Goal: Task Accomplishment & Management: Manage account settings

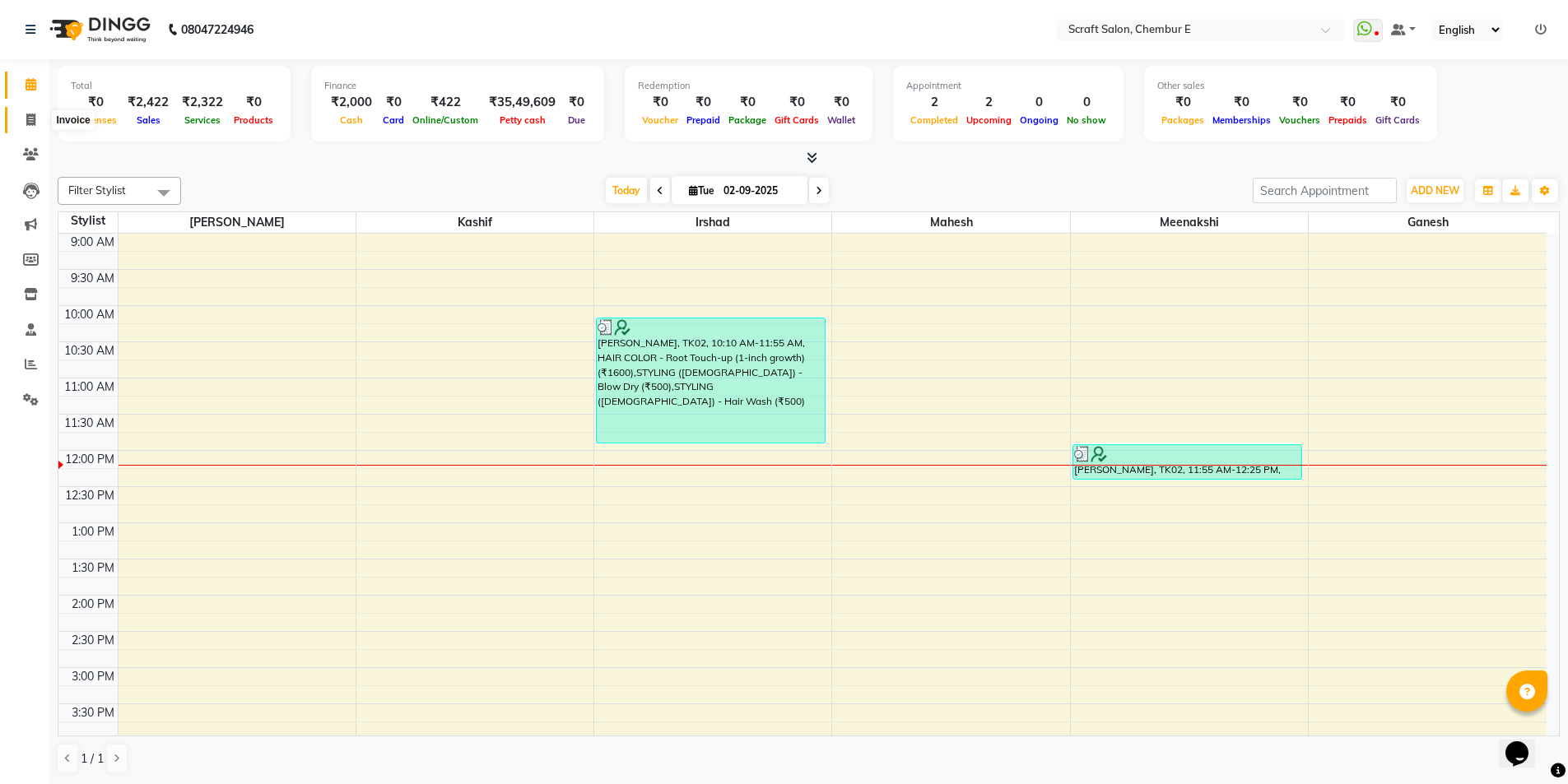
click at [39, 116] on span at bounding box center [30, 120] width 28 height 19
select select "3922"
select select "service"
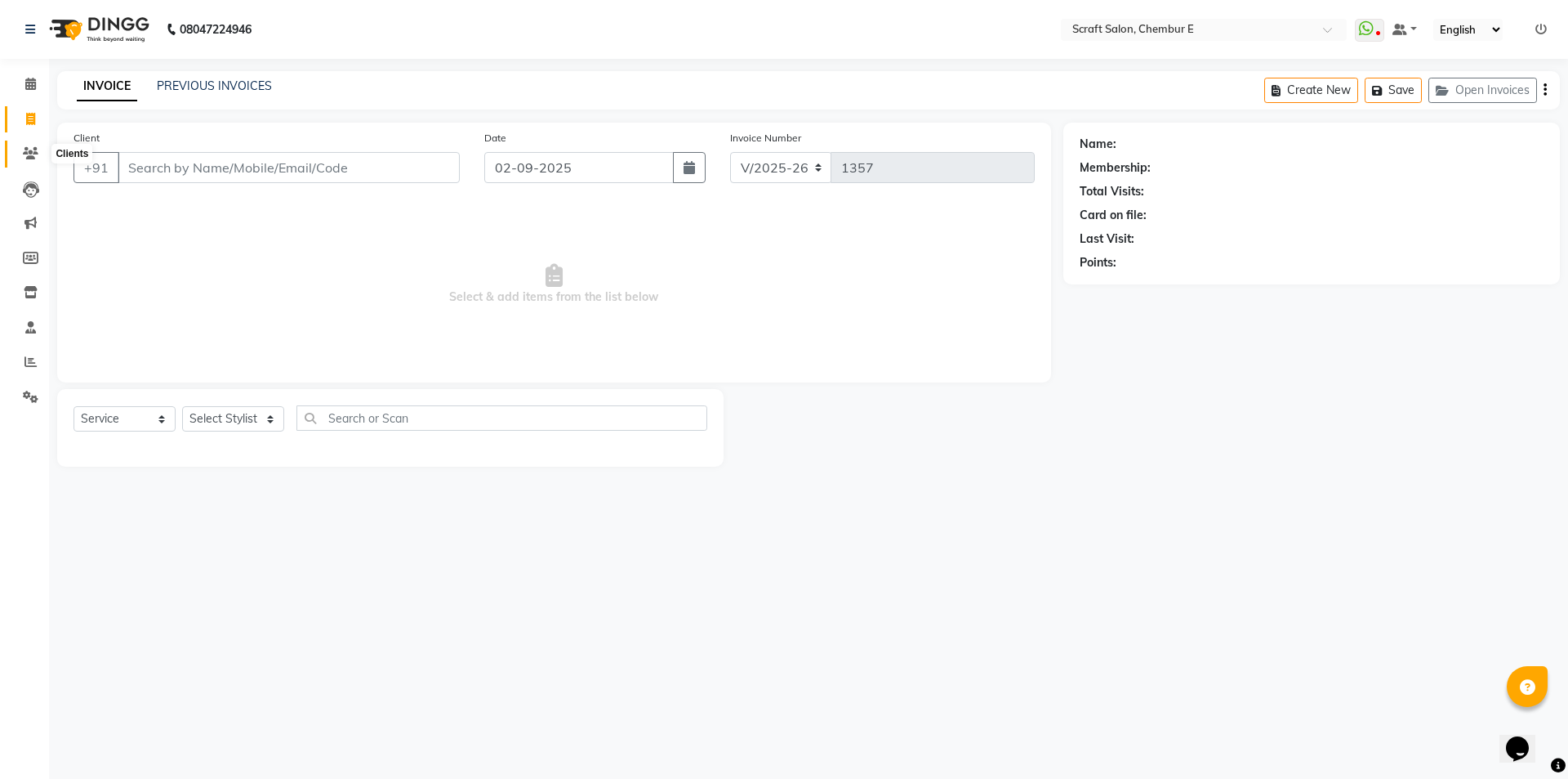
click at [31, 154] on icon at bounding box center [30, 152] width 15 height 12
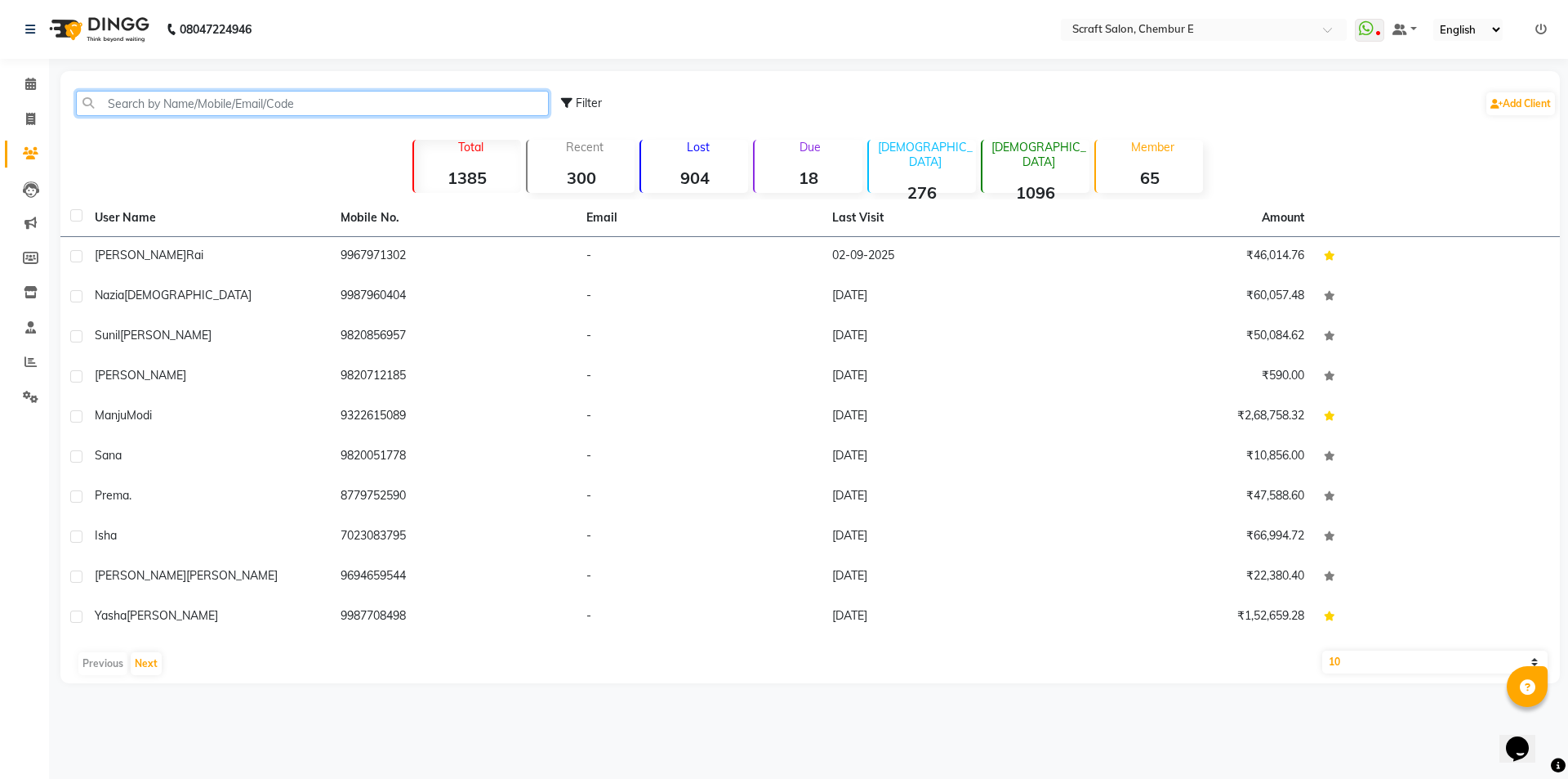
click at [178, 102] on input "text" at bounding box center [311, 104] width 473 height 26
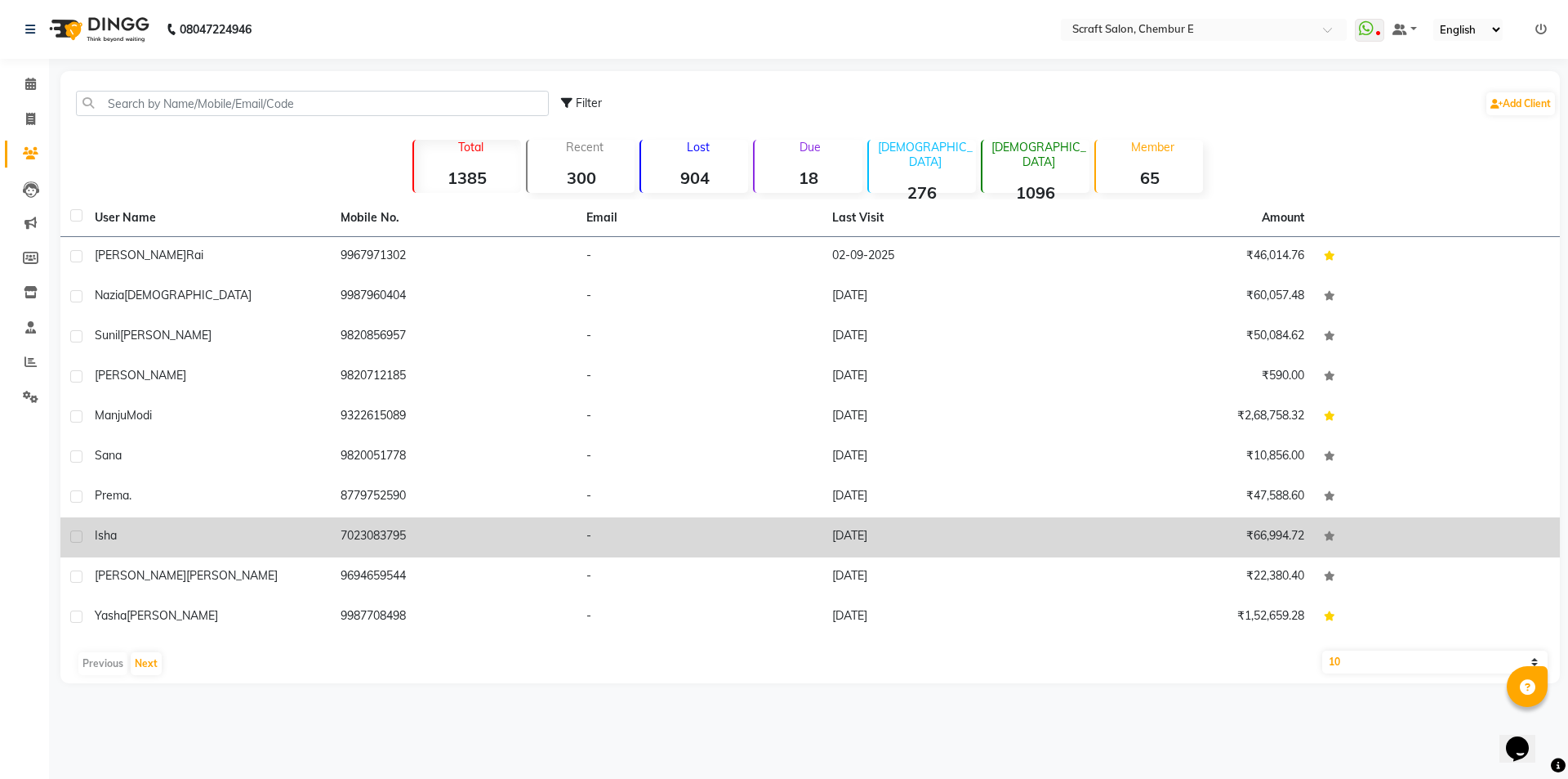
click at [129, 527] on td "isha" at bounding box center [208, 538] width 246 height 40
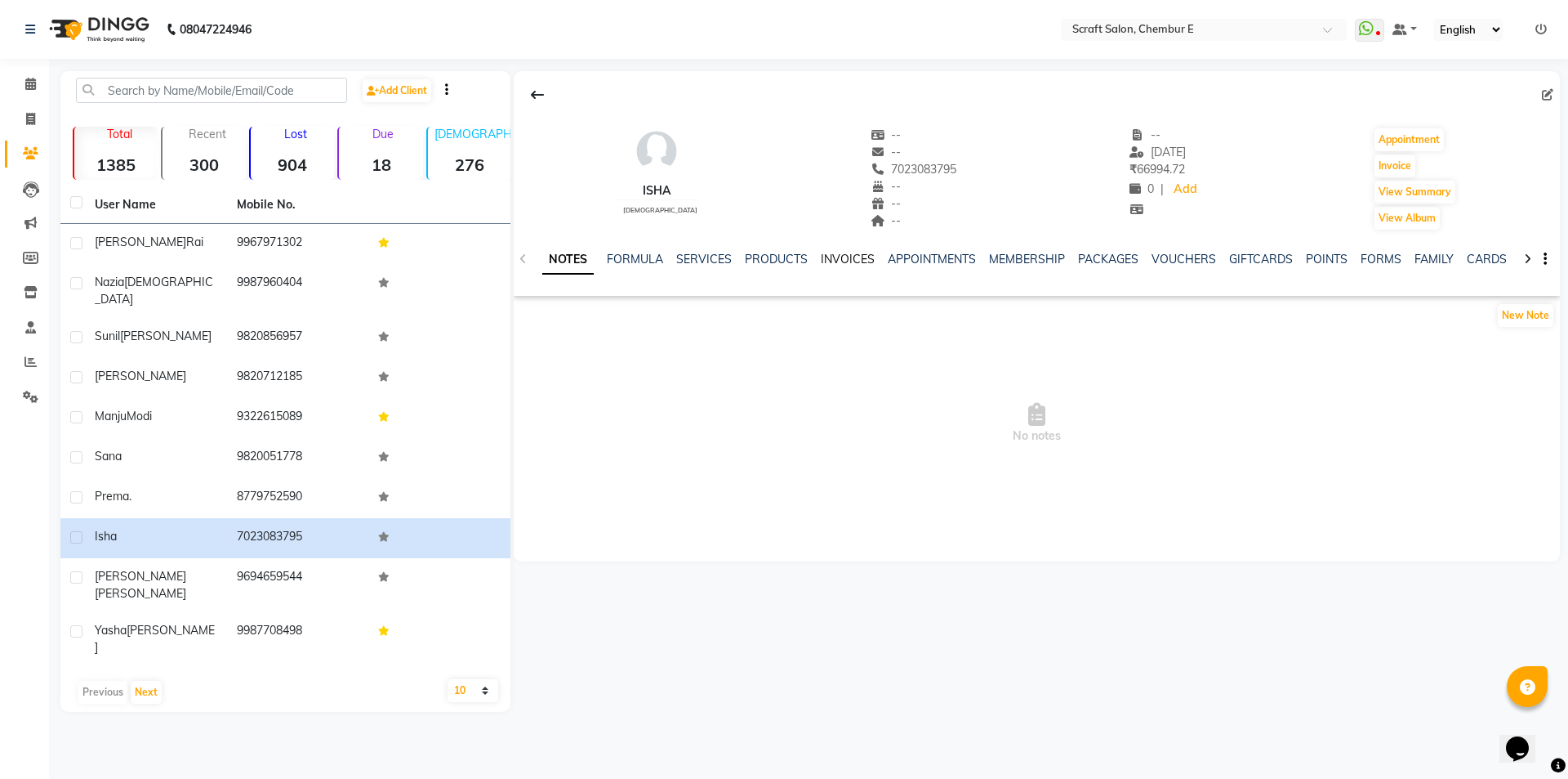
click at [850, 254] on link "INVOICES" at bounding box center [848, 259] width 54 height 15
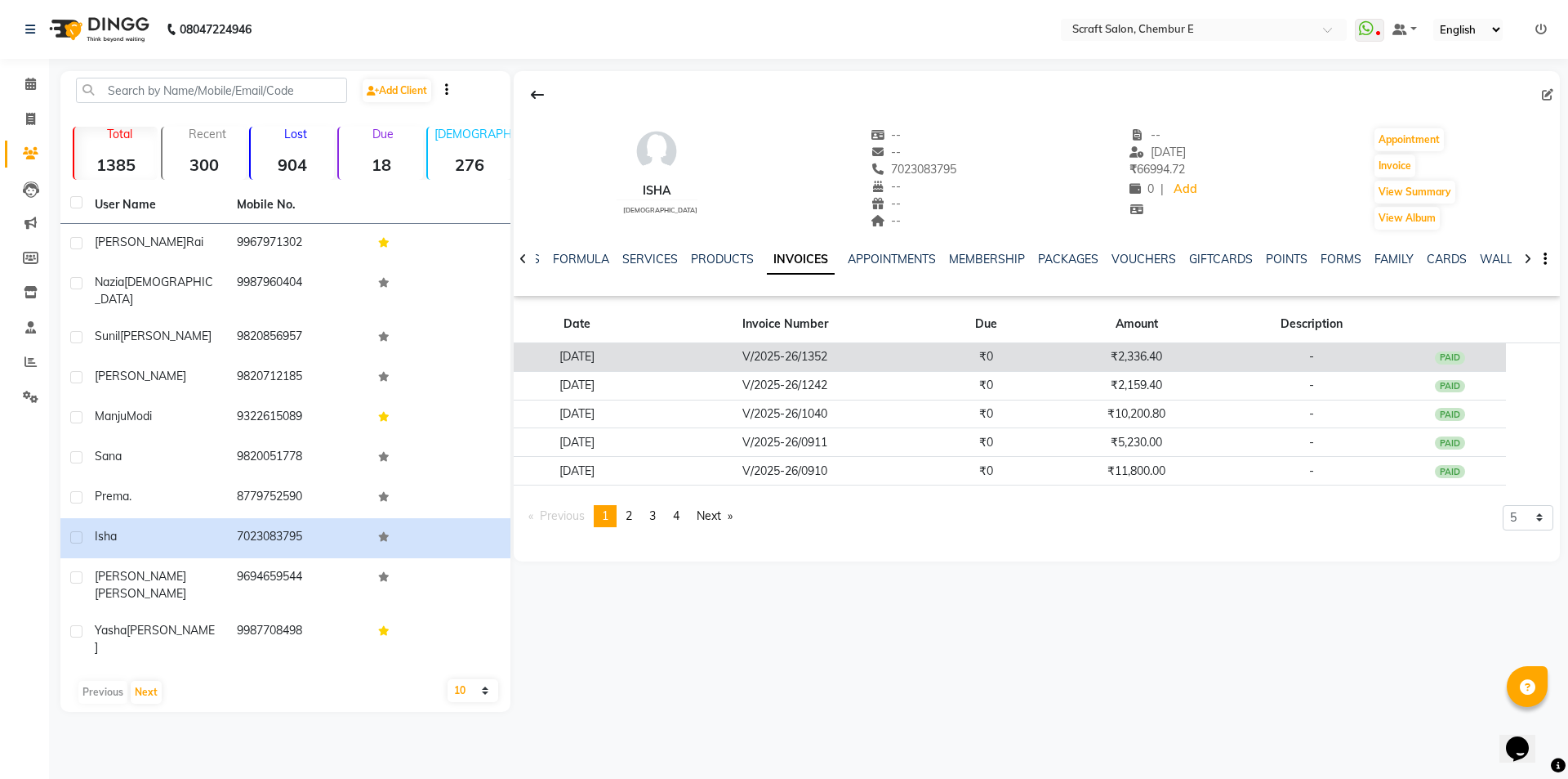
click at [988, 352] on td "₹0" at bounding box center [987, 357] width 115 height 28
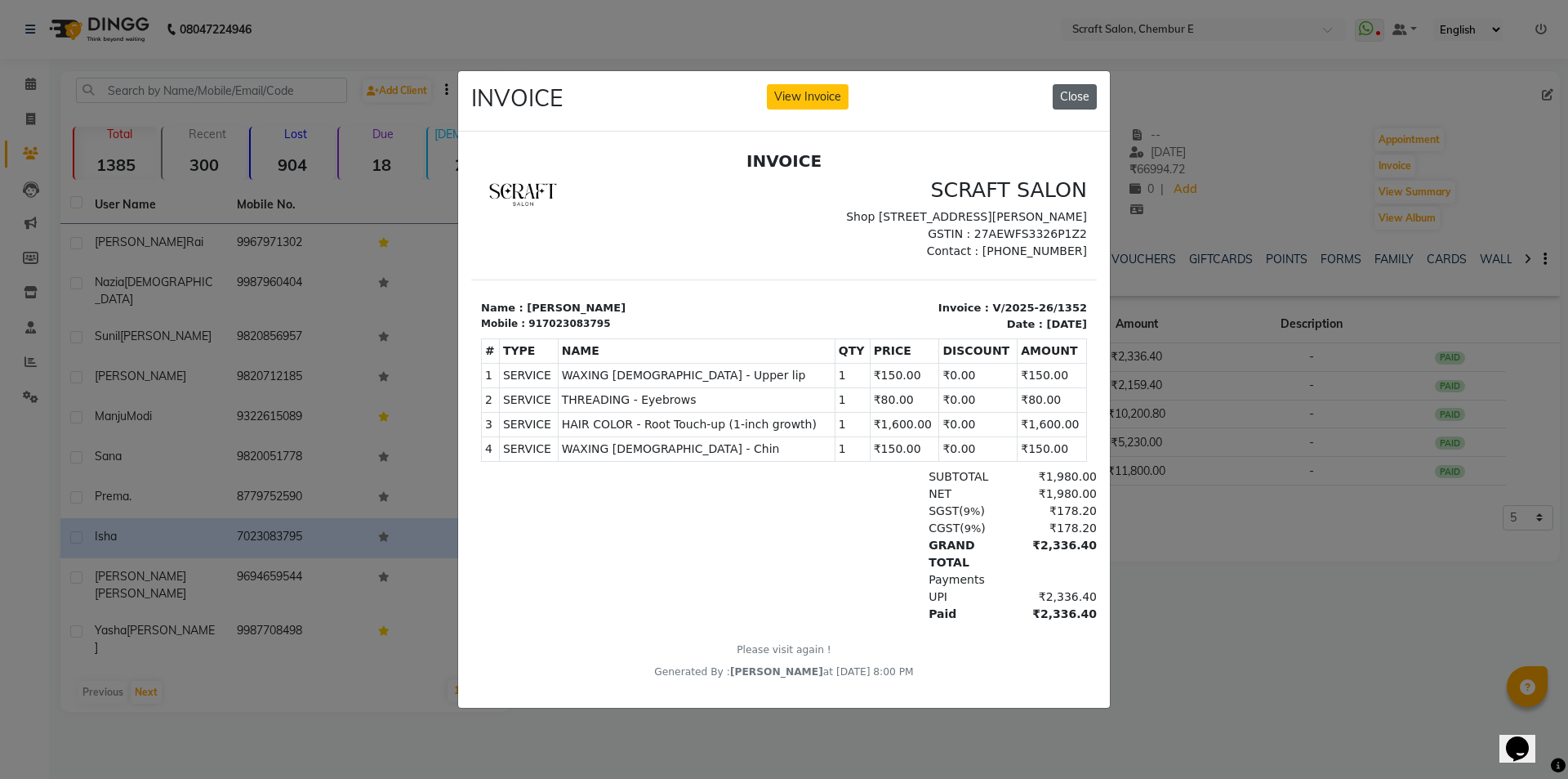
click at [1078, 97] on button "Close" at bounding box center [1074, 97] width 44 height 26
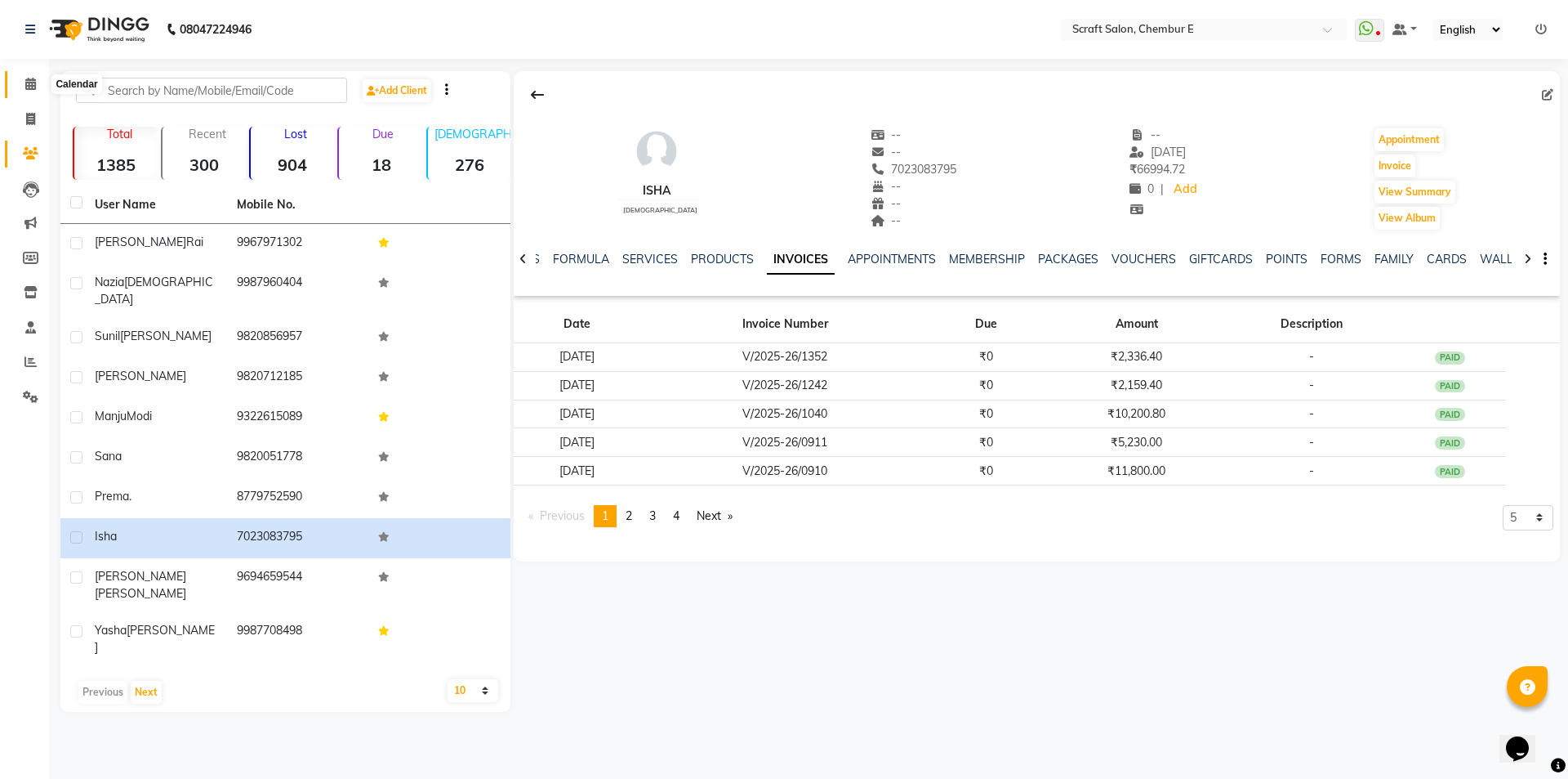
click at [39, 83] on span at bounding box center [30, 85] width 28 height 19
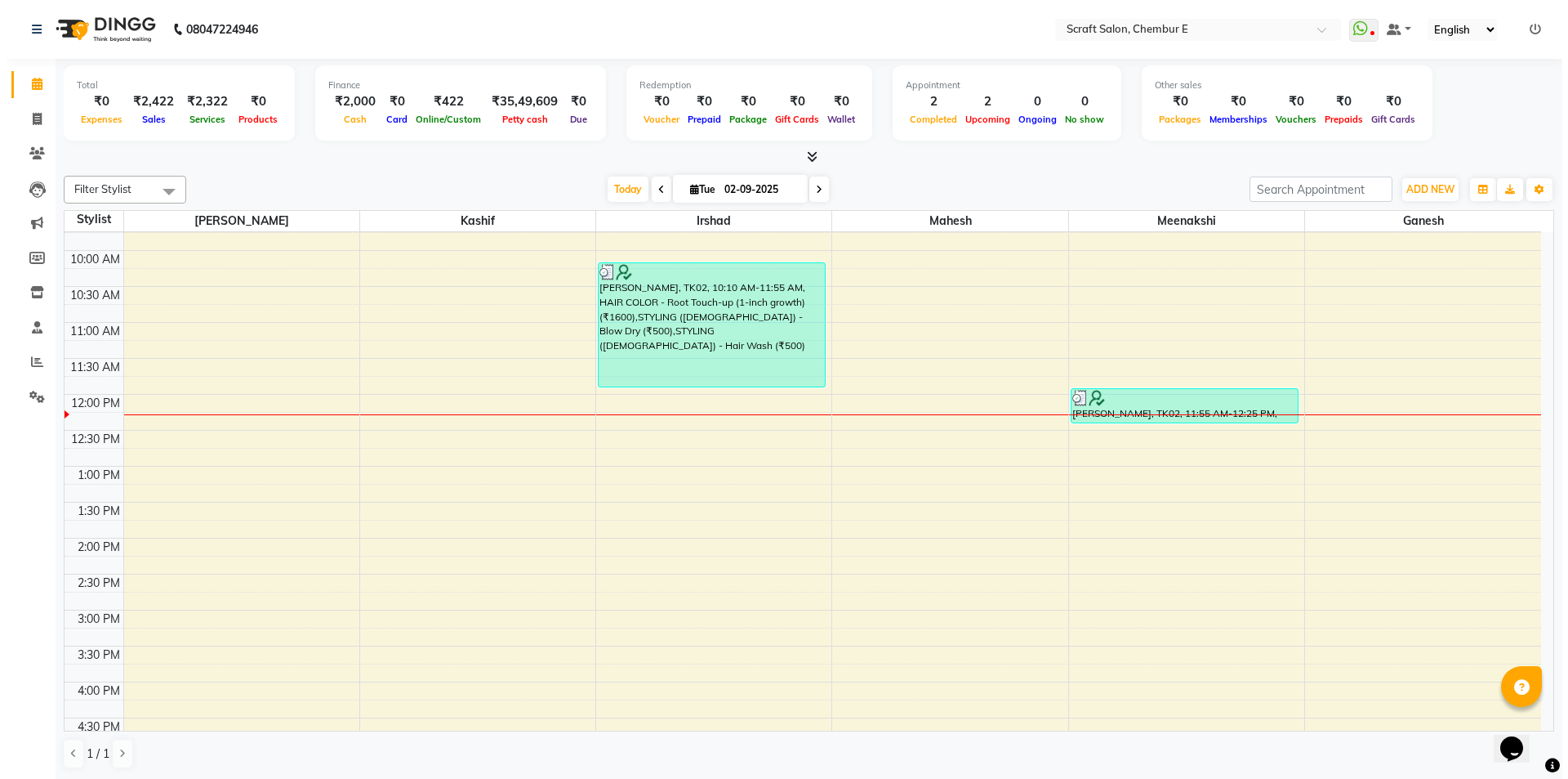
scroll to position [82, 0]
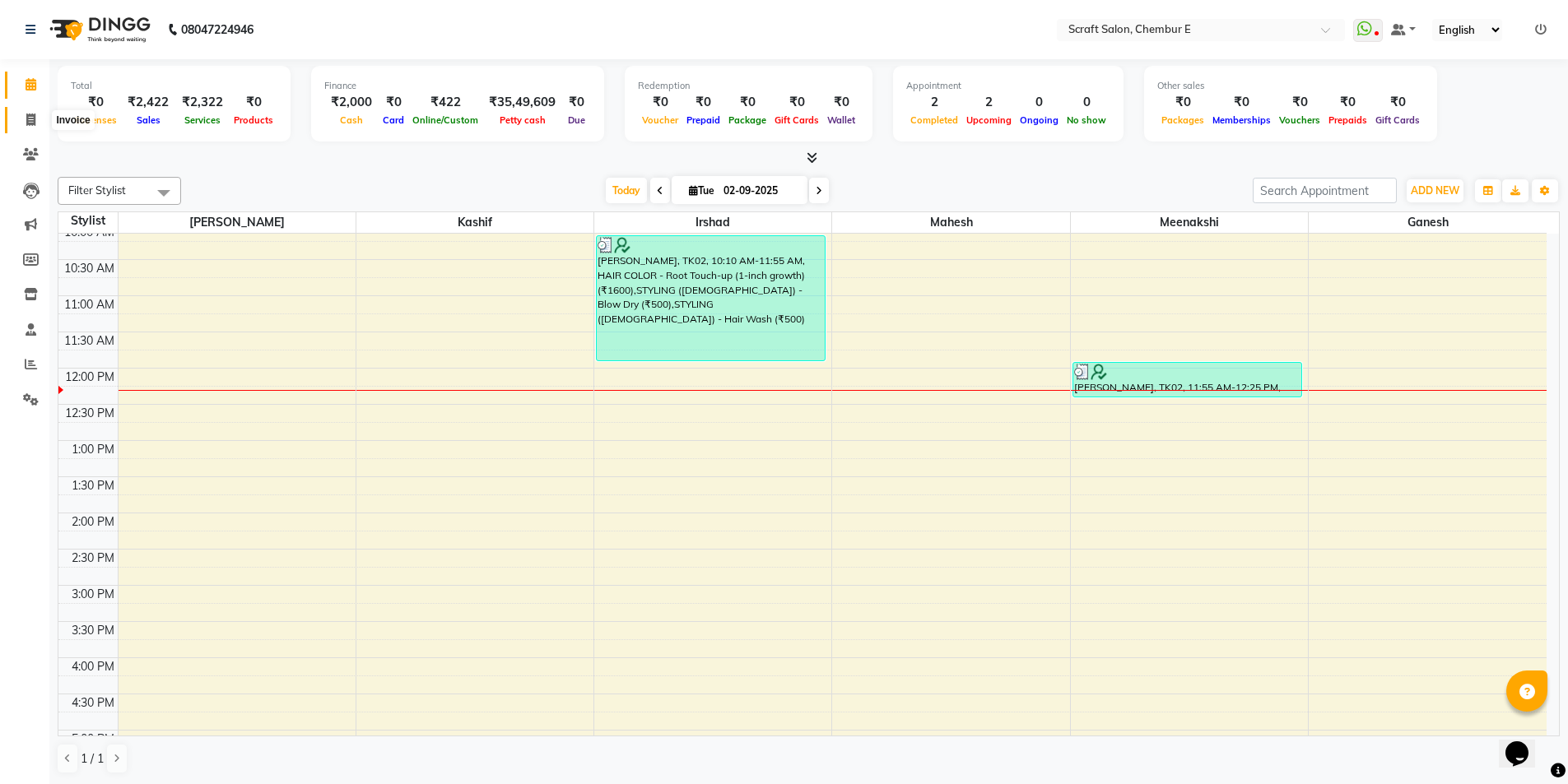
click at [32, 111] on span at bounding box center [30, 120] width 28 height 19
select select "service"
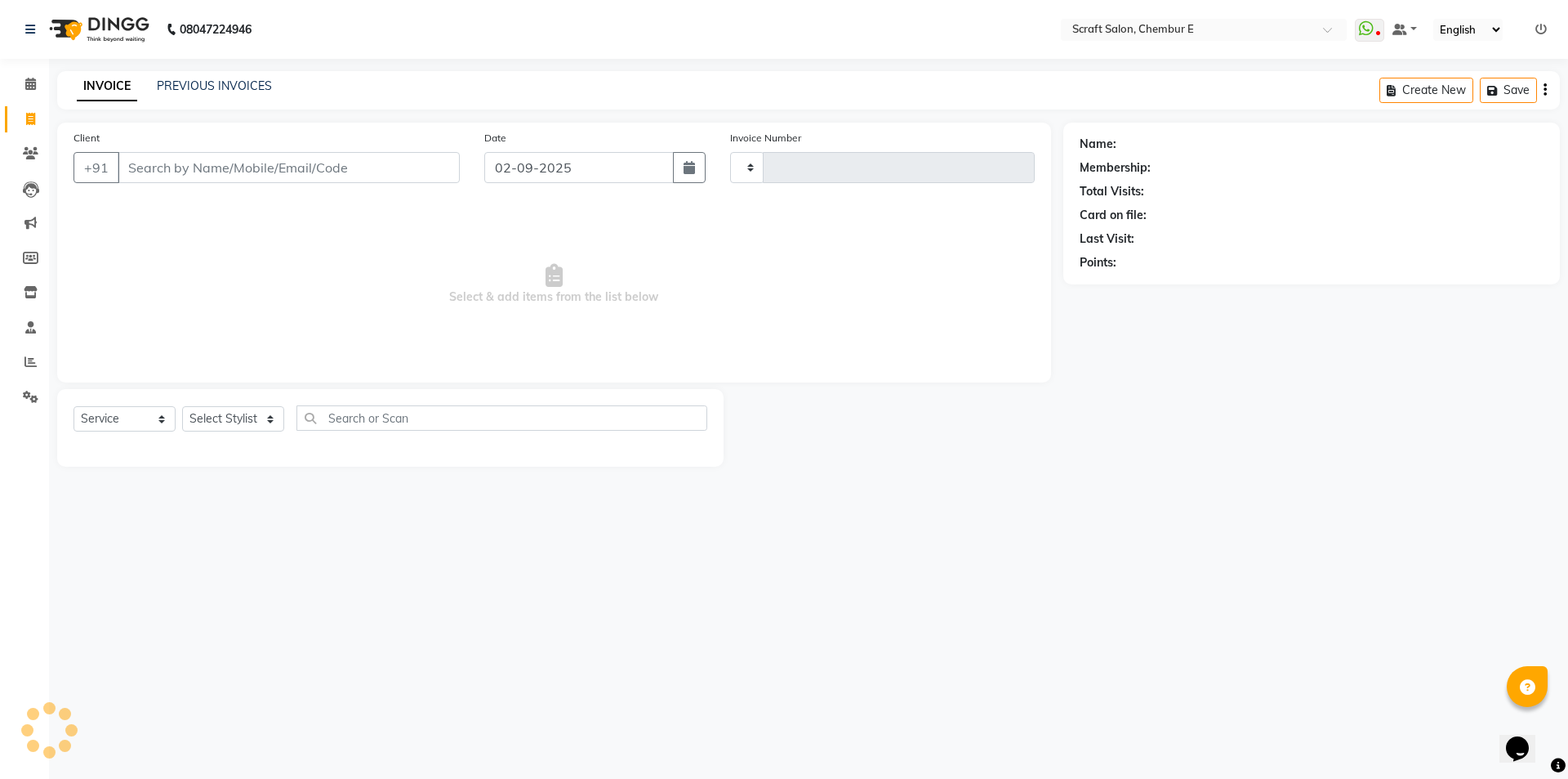
type input "1357"
select select "3922"
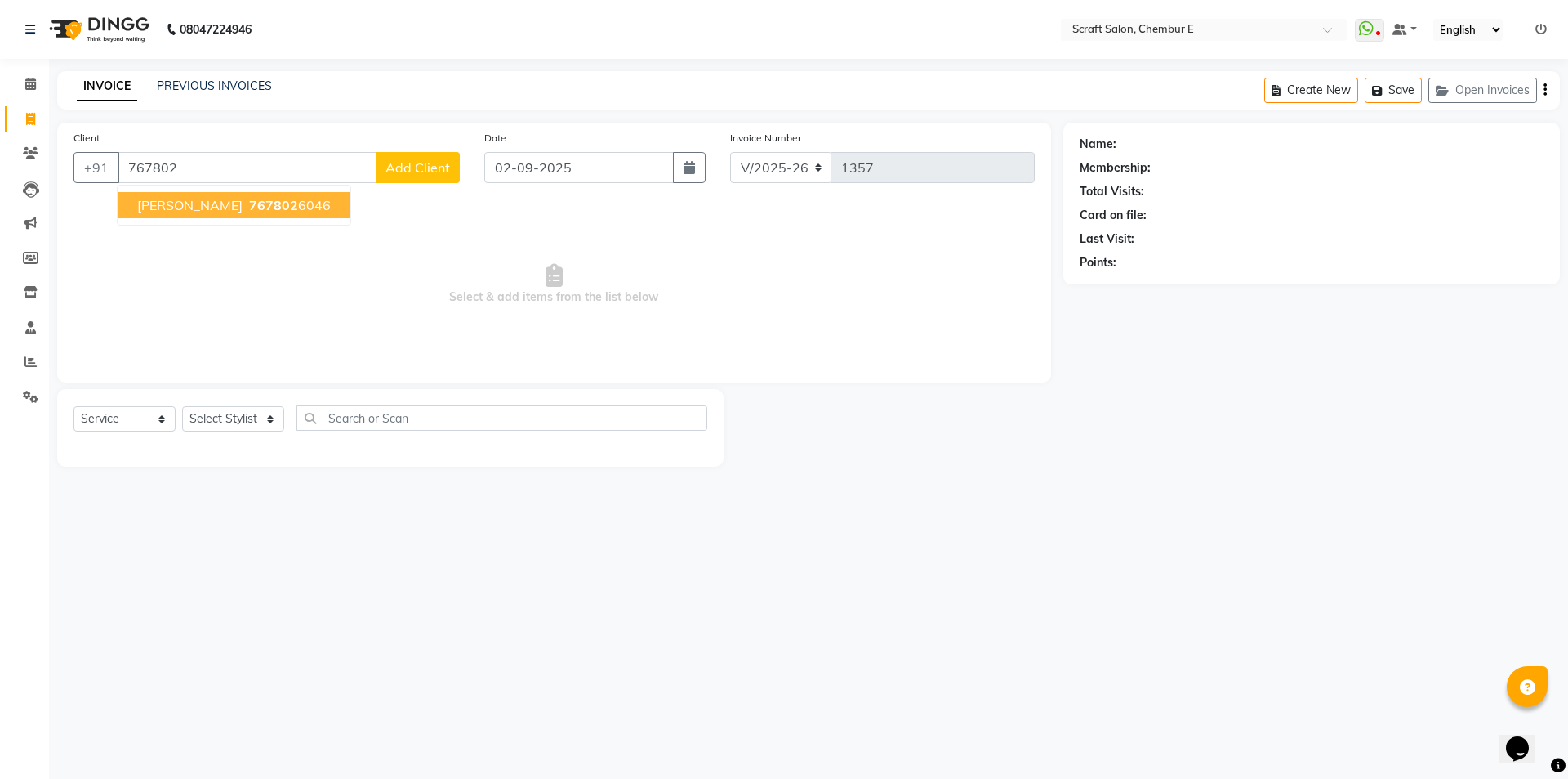
click at [194, 207] on span "[PERSON_NAME]" at bounding box center [190, 205] width 106 height 16
type input "7678026046"
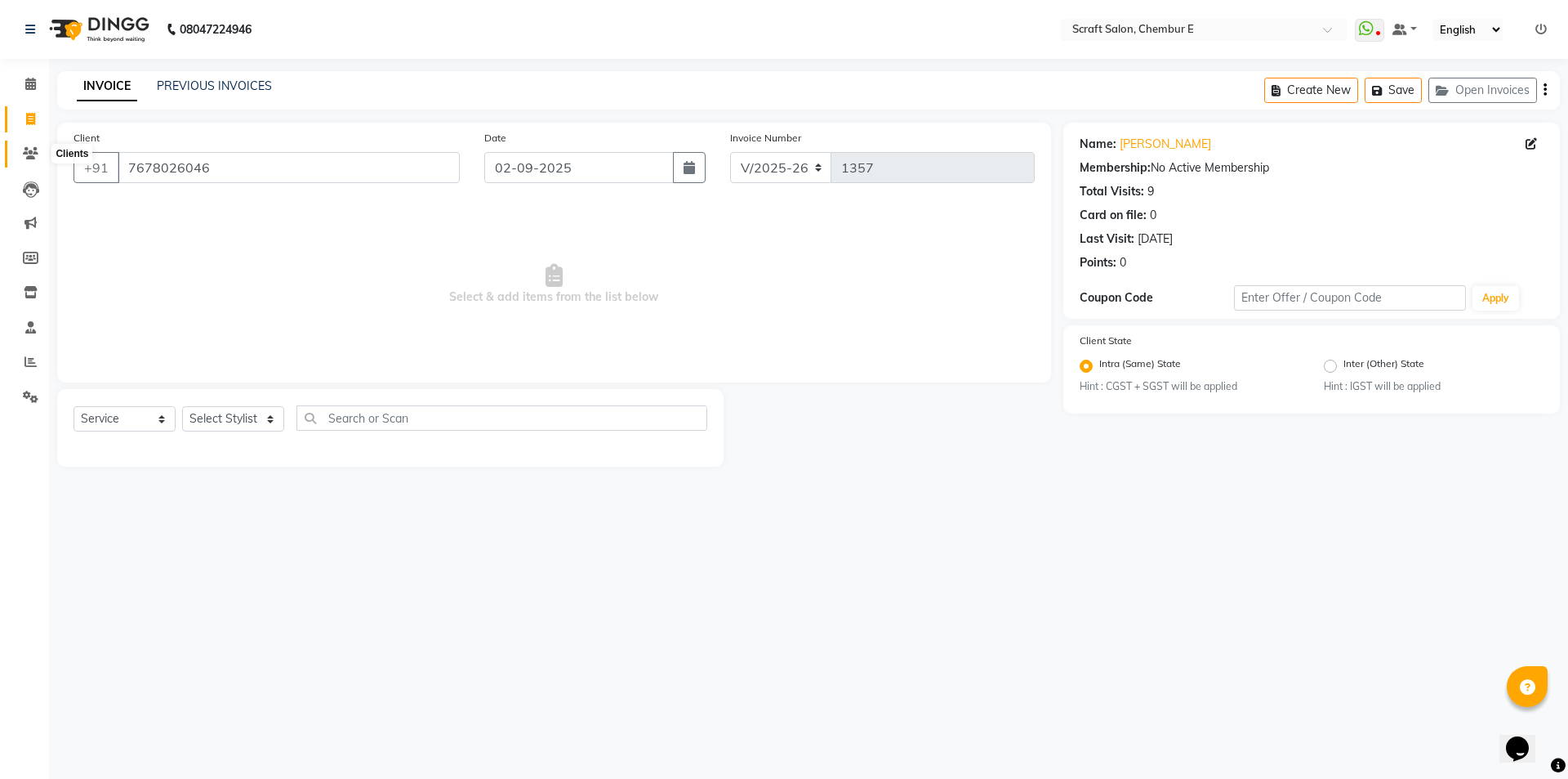
click at [27, 150] on icon at bounding box center [30, 152] width 15 height 12
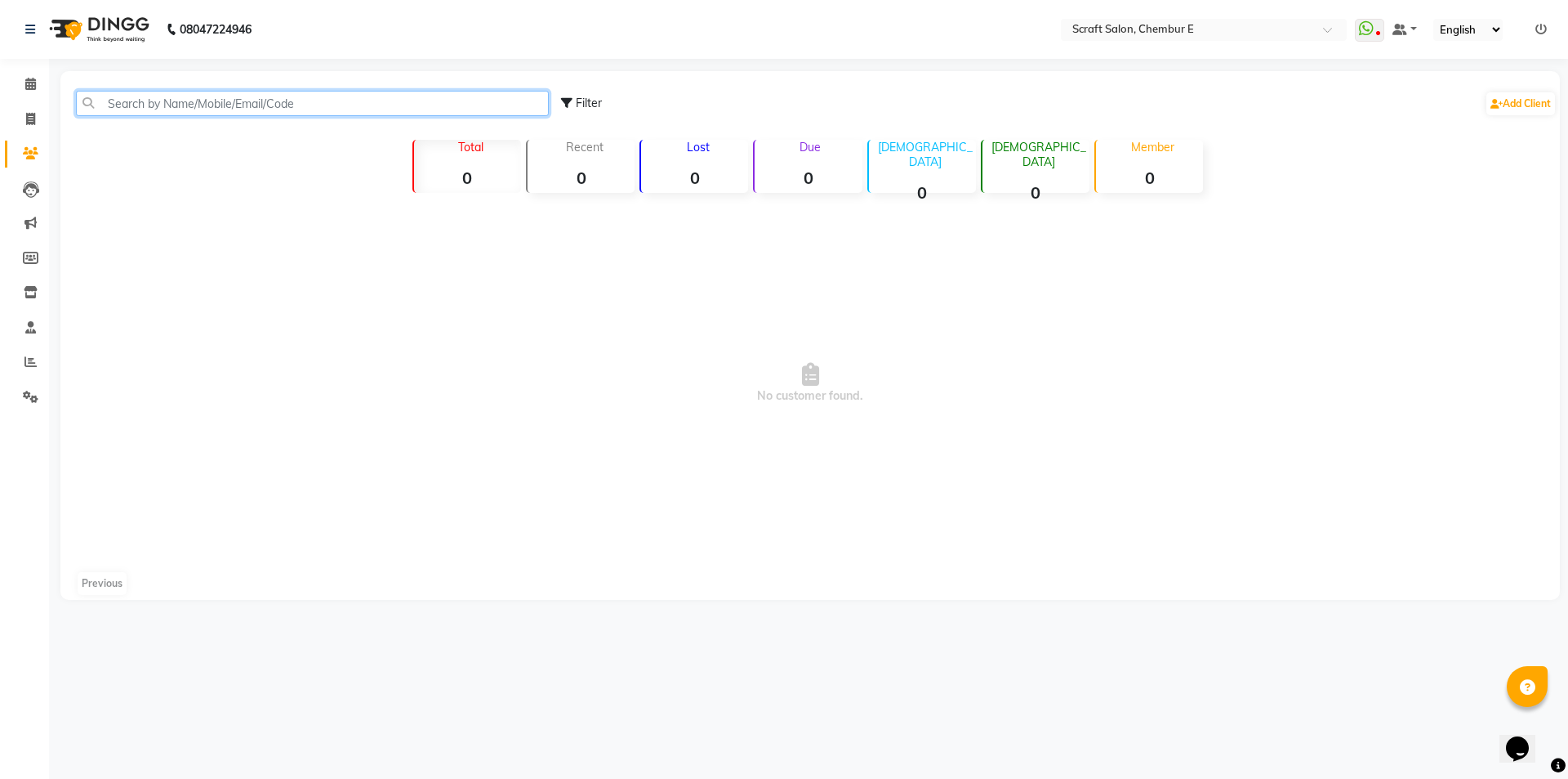
click at [306, 99] on input "text" at bounding box center [311, 104] width 473 height 26
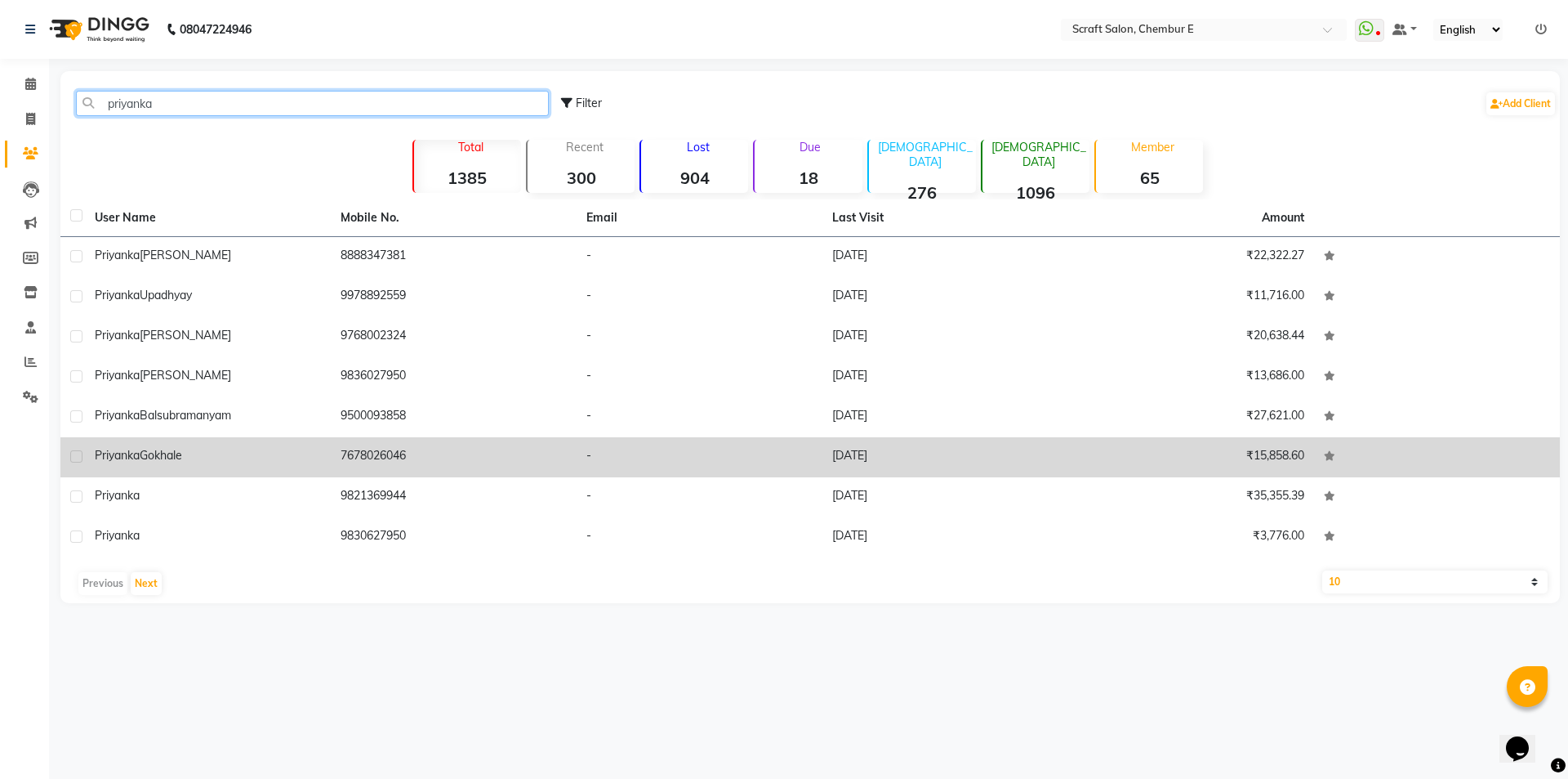
type input "priyanka"
click at [193, 456] on div "[PERSON_NAME]" at bounding box center [208, 456] width 226 height 17
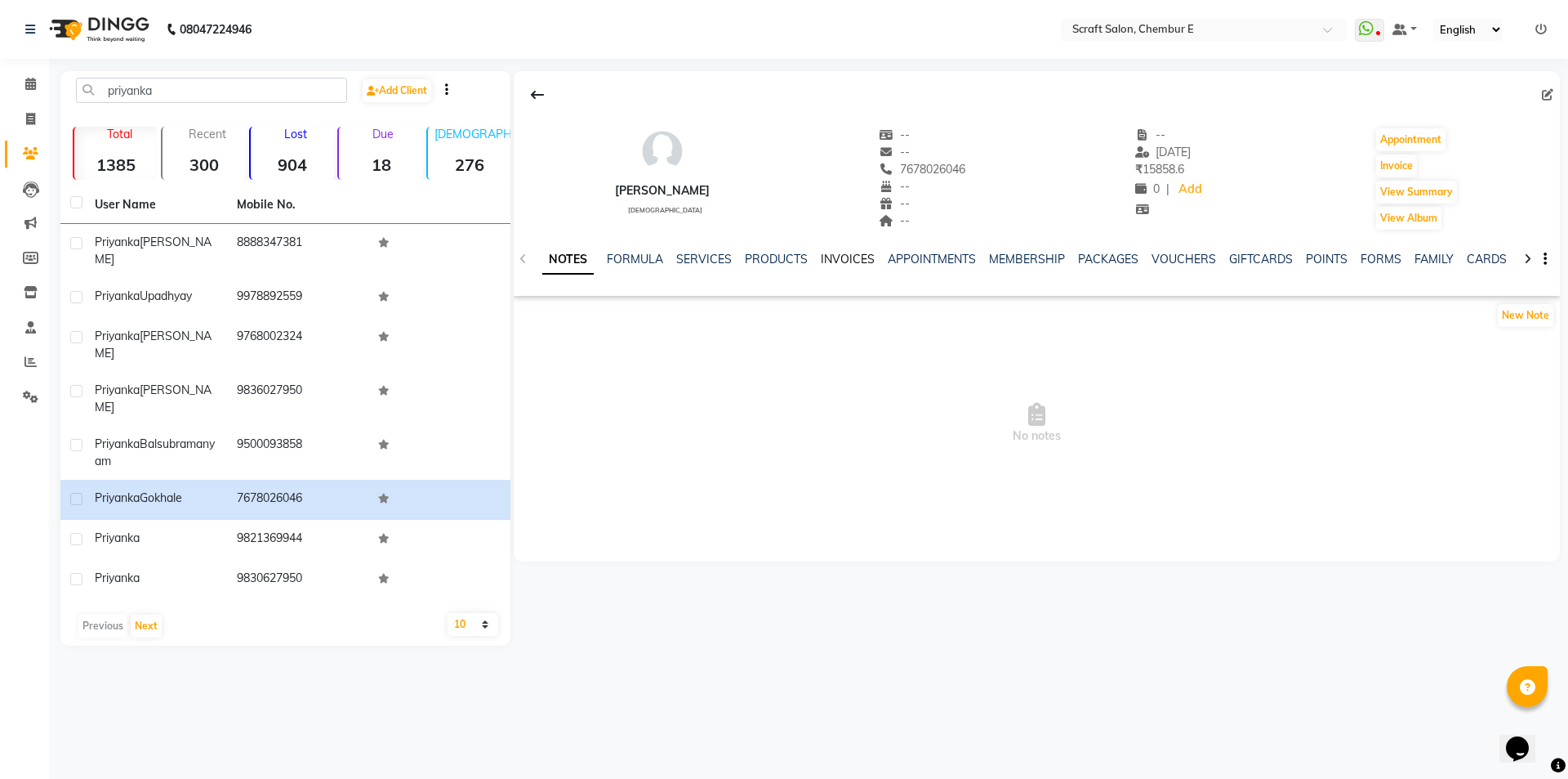
click at [846, 251] on link "INVOICES" at bounding box center [848, 259] width 54 height 15
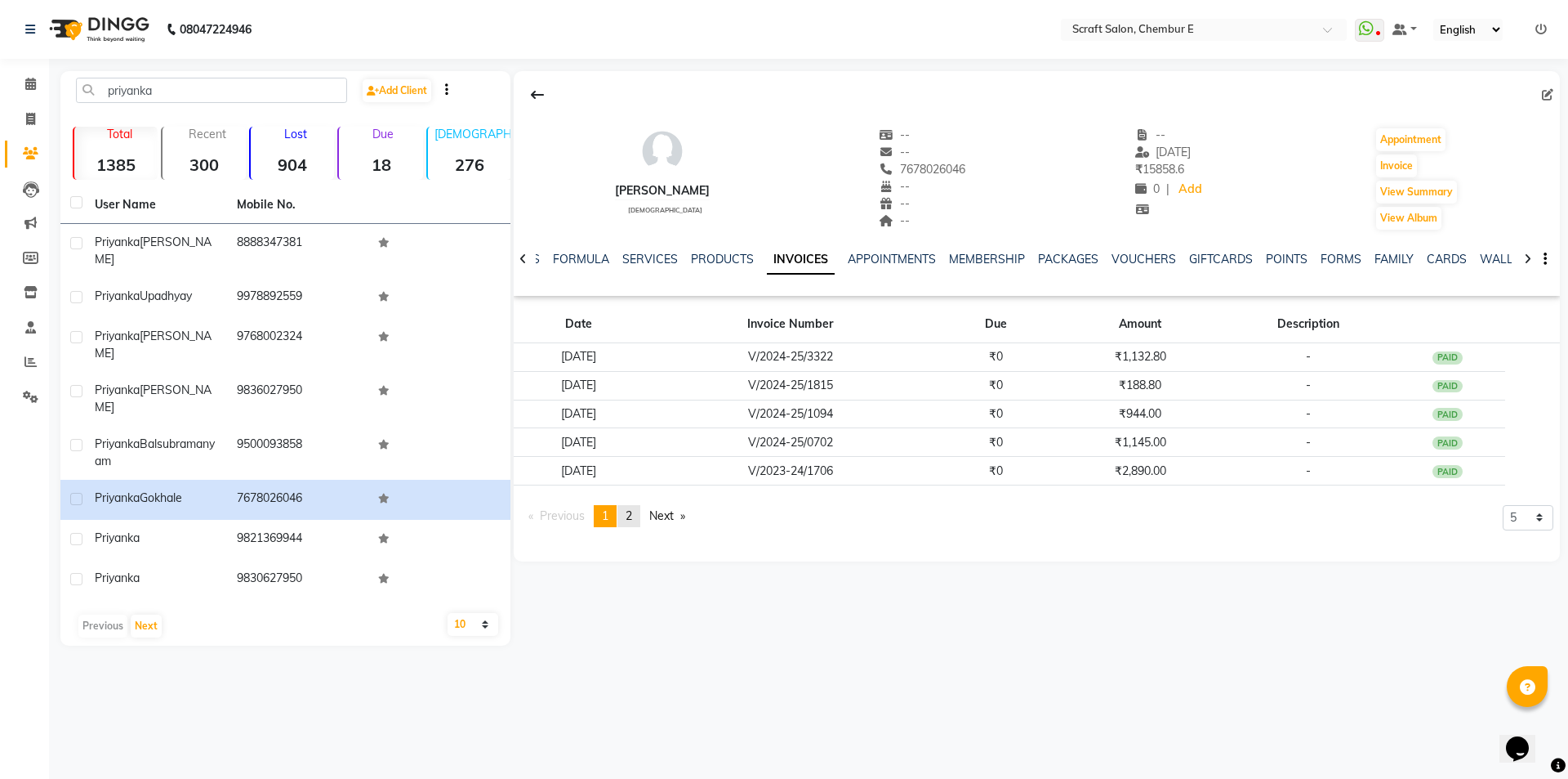
click at [631, 516] on span "2" at bounding box center [628, 516] width 6 height 15
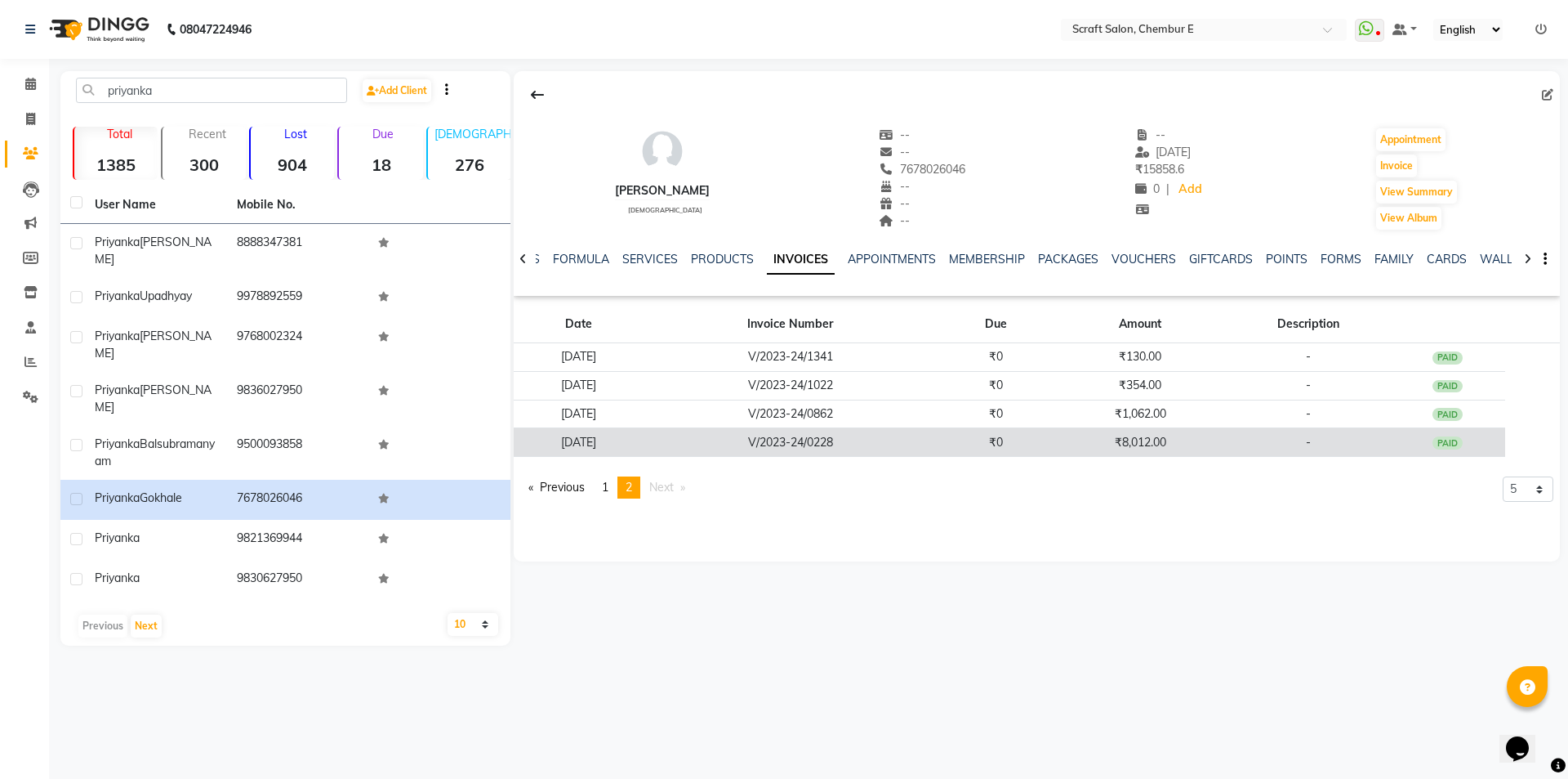
click at [938, 452] on td "V/2023-24/0228" at bounding box center [790, 442] width 294 height 28
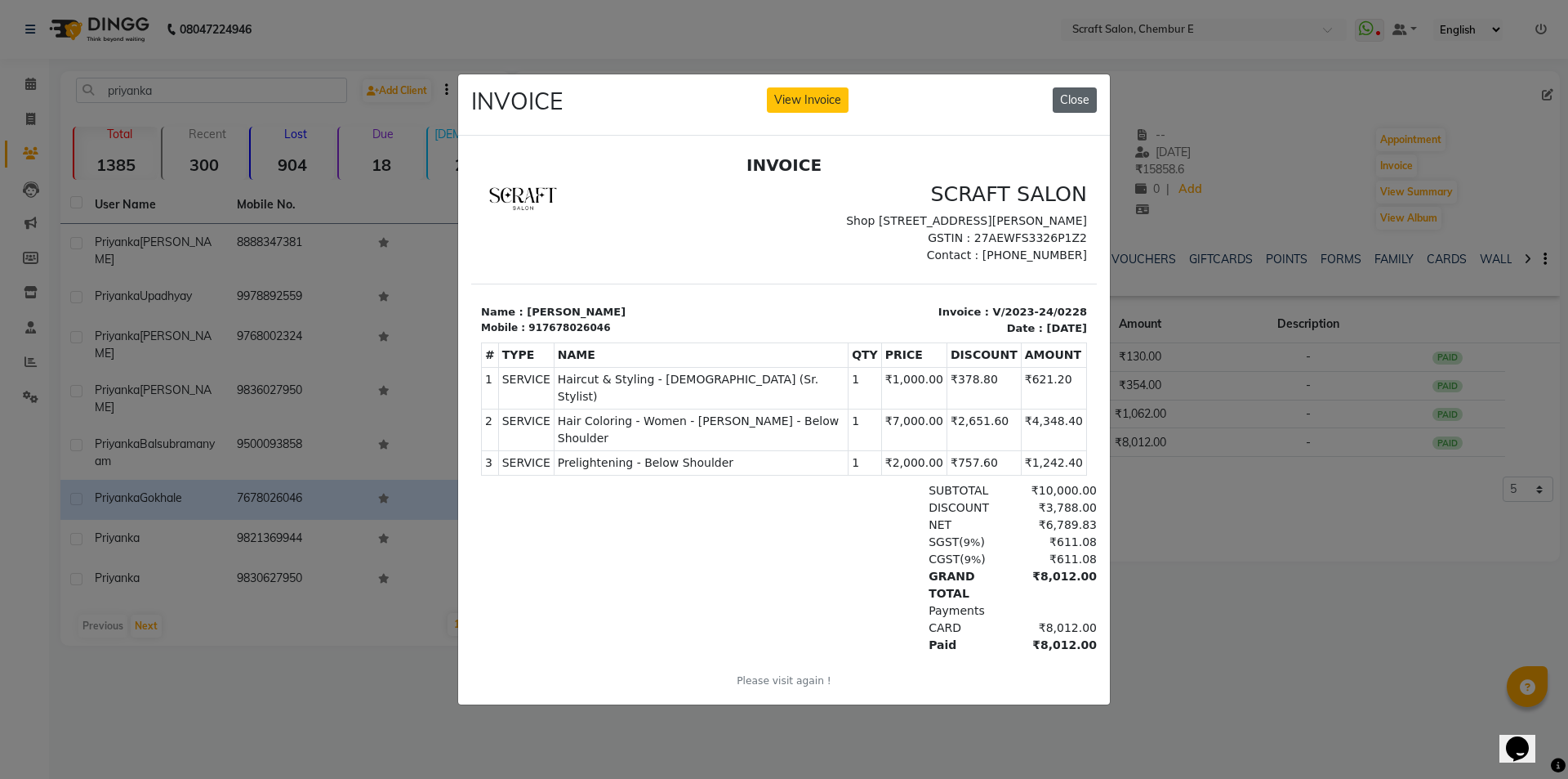
click at [1067, 91] on button "Close" at bounding box center [1074, 100] width 44 height 26
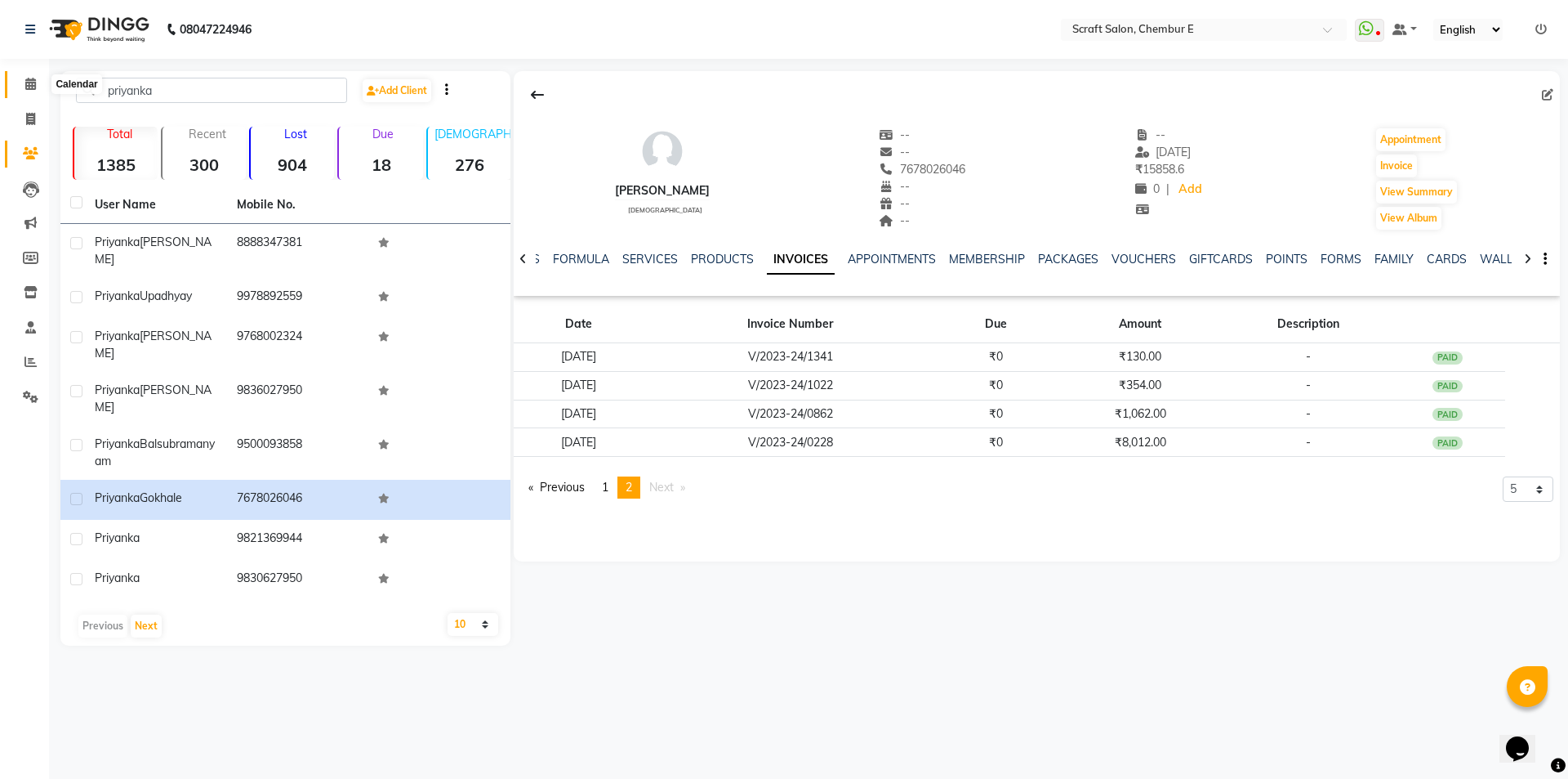
click at [30, 78] on icon at bounding box center [31, 83] width 11 height 12
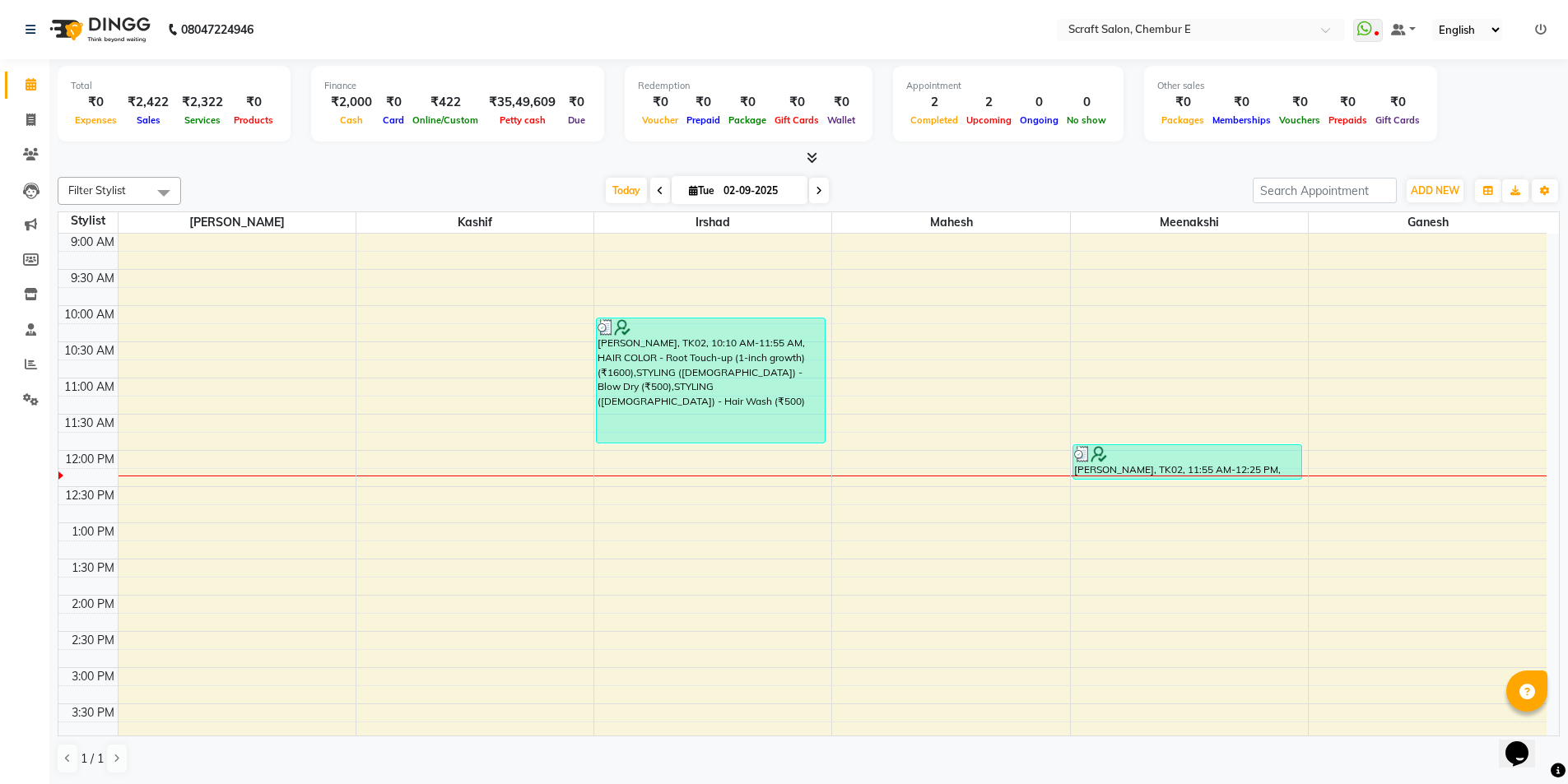
scroll to position [83, 0]
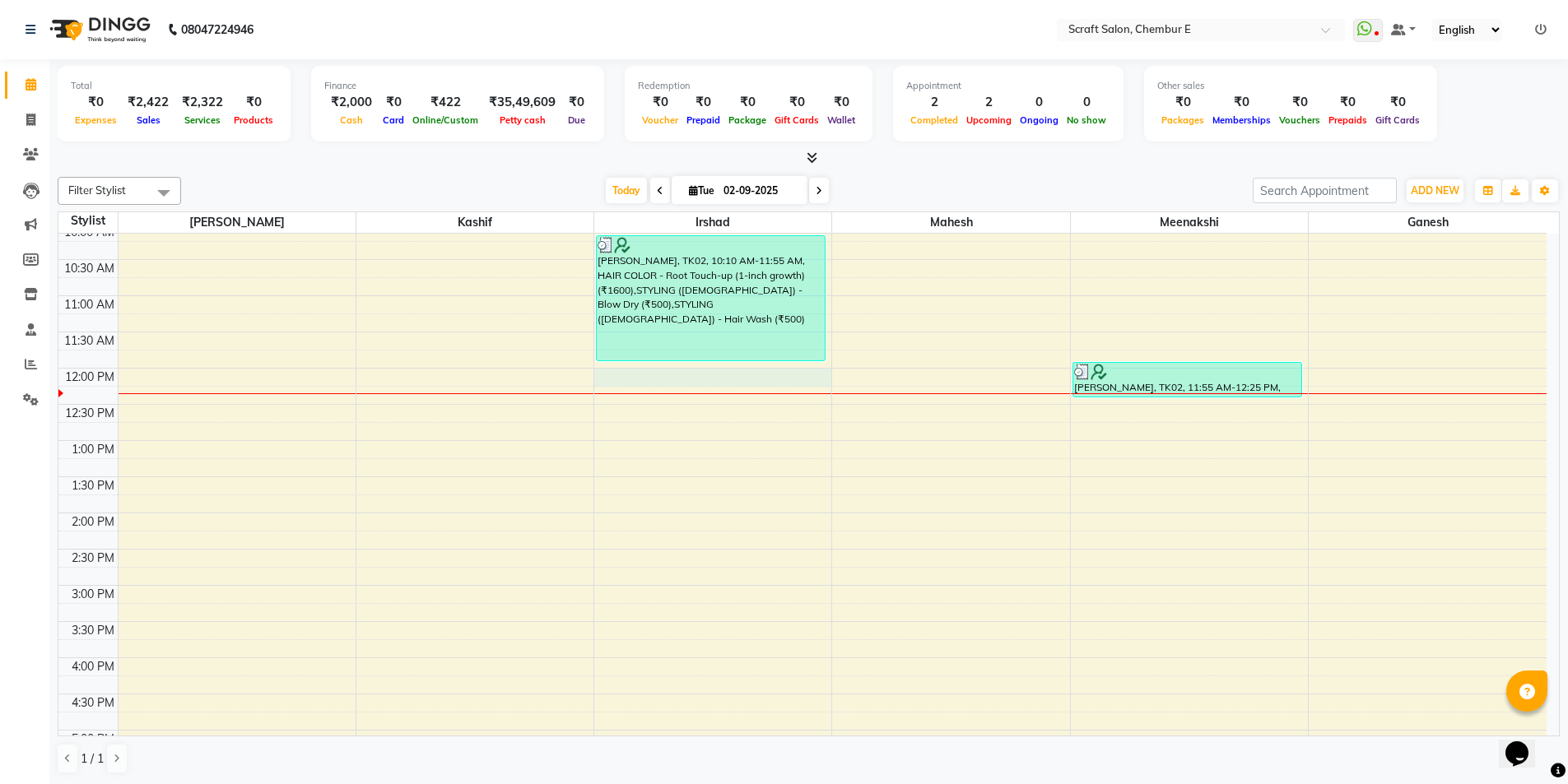
click at [615, 380] on div "9:00 AM 9:30 AM 10:00 AM 10:30 AM 11:00 AM 11:30 AM 12:00 PM 12:30 PM 1:00 PM 1…" at bounding box center [803, 621] width 1488 height 940
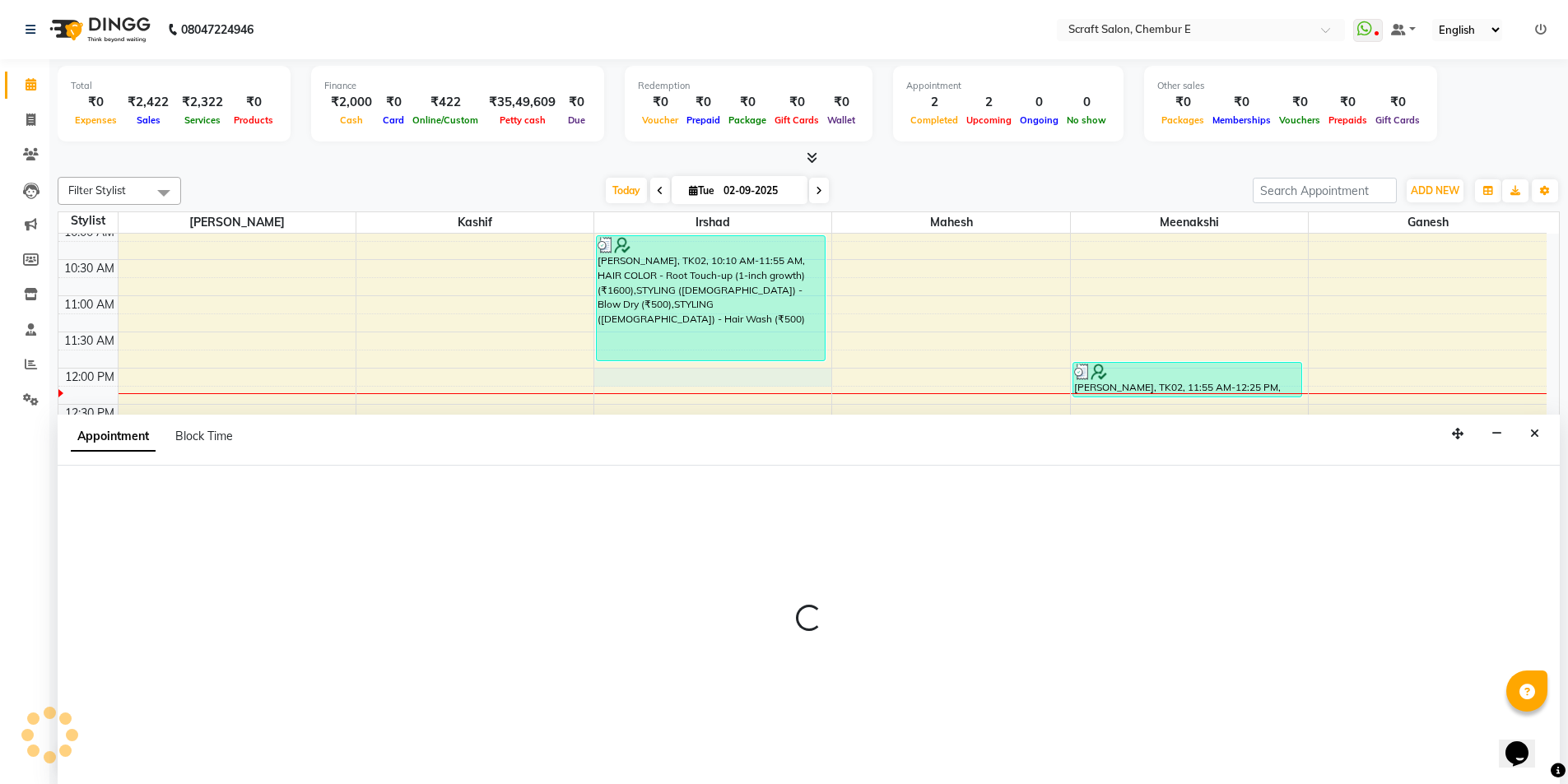
scroll to position [1, 0]
select select "33658"
select select "tentative"
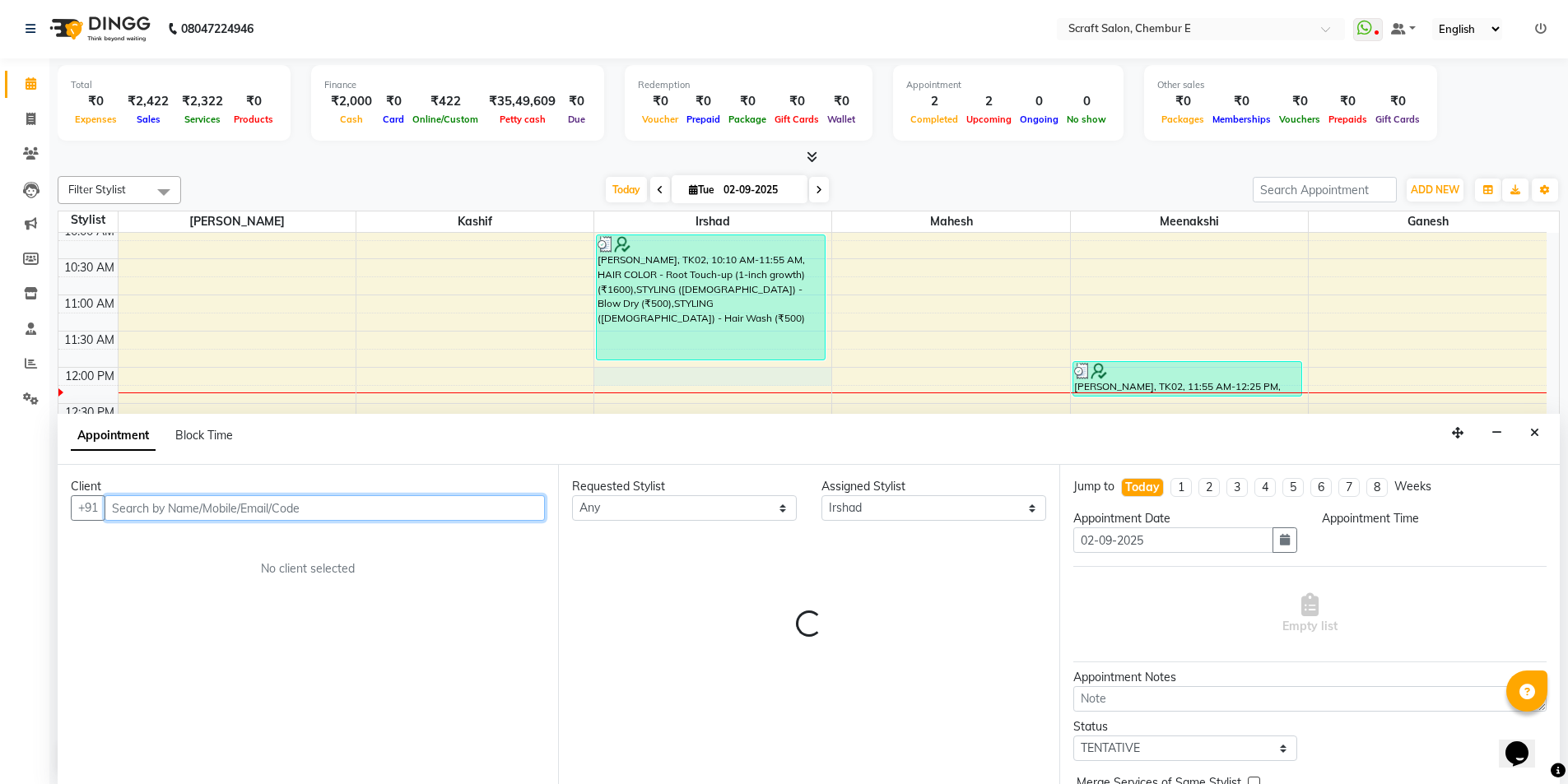
select select "720"
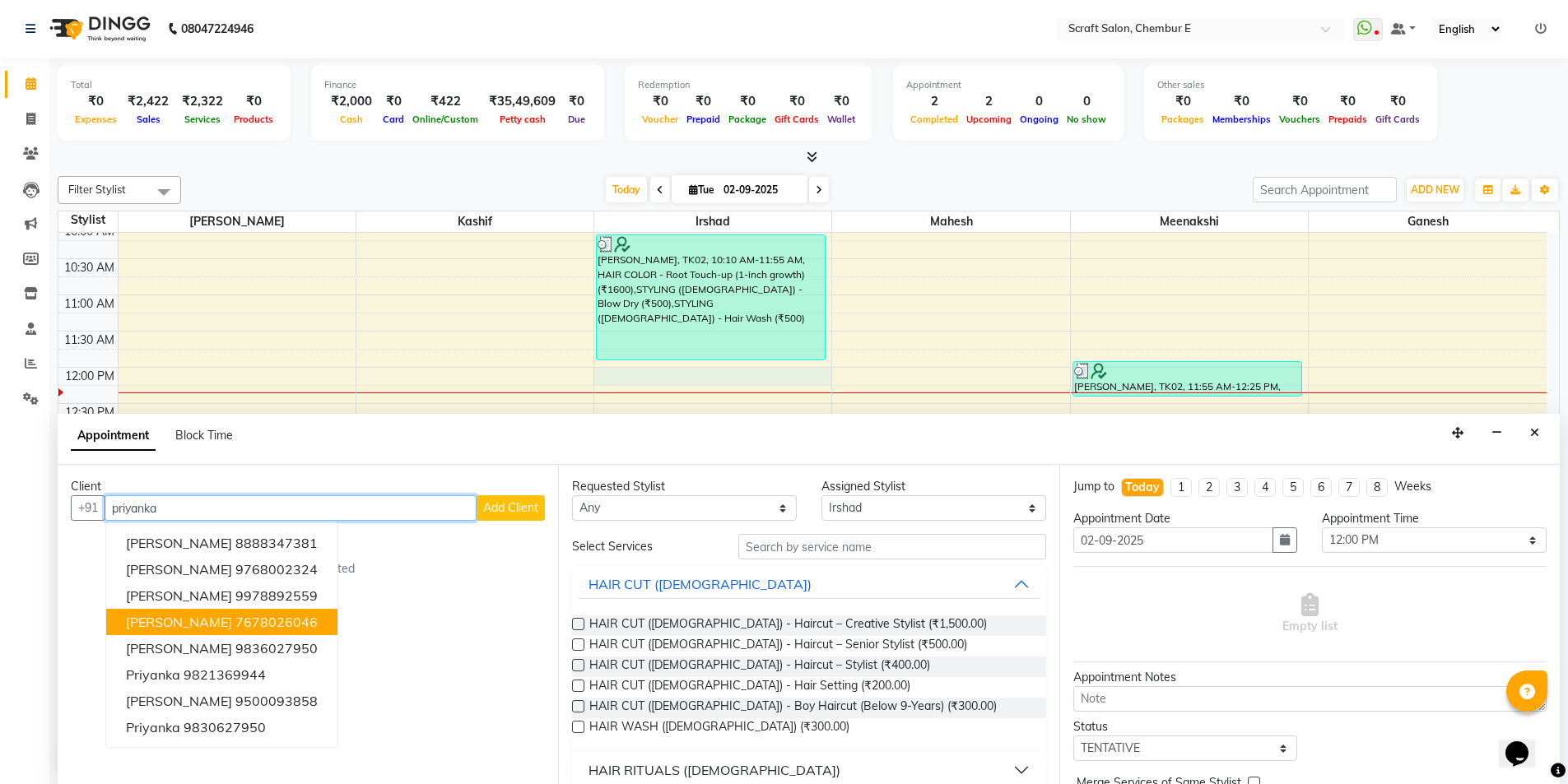
click at [228, 612] on button "[PERSON_NAME] 7678026046" at bounding box center [222, 622] width 231 height 27
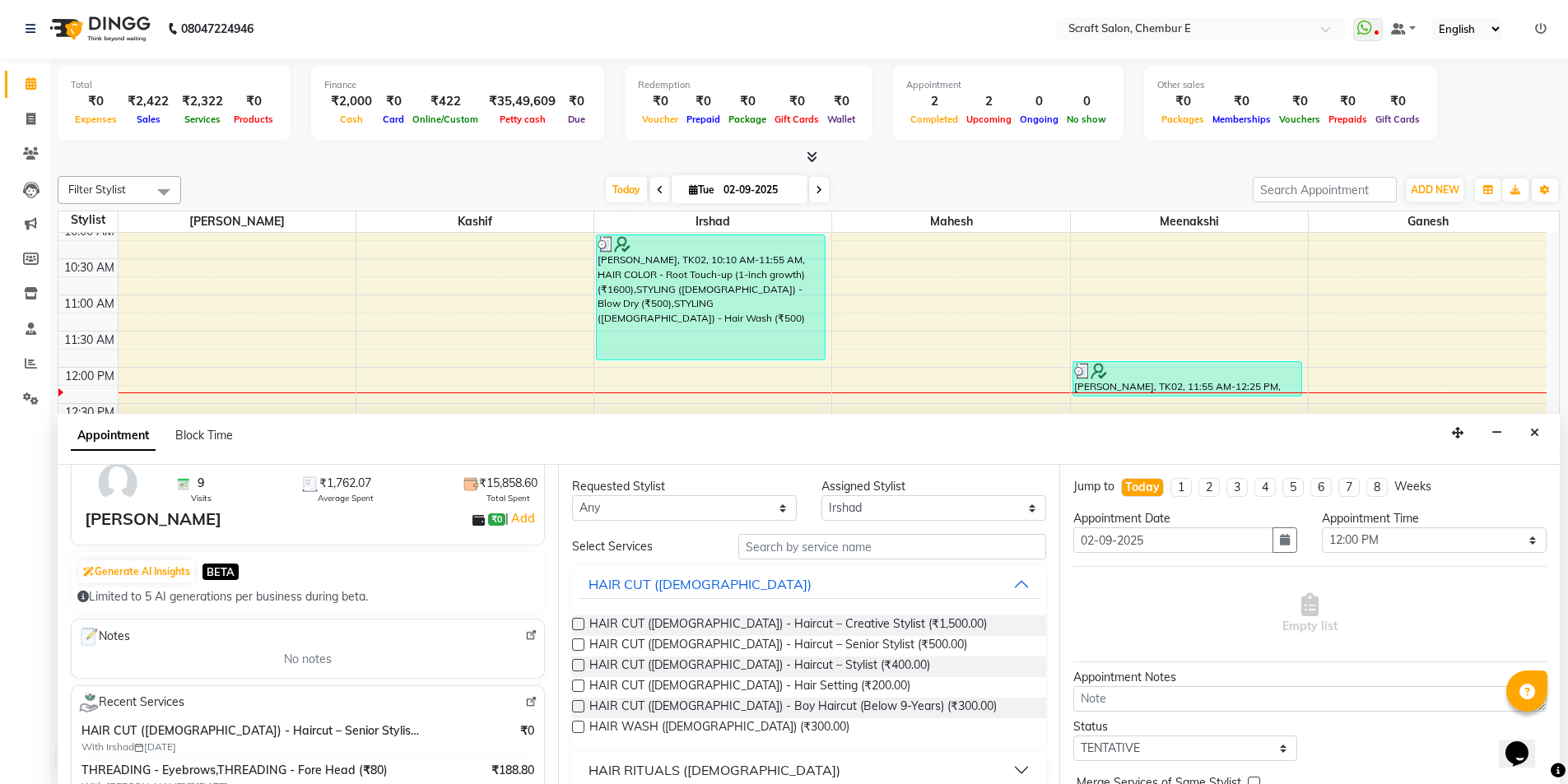
scroll to position [0, 0]
type input "7678026046"
click at [828, 545] on input "text" at bounding box center [892, 547] width 307 height 26
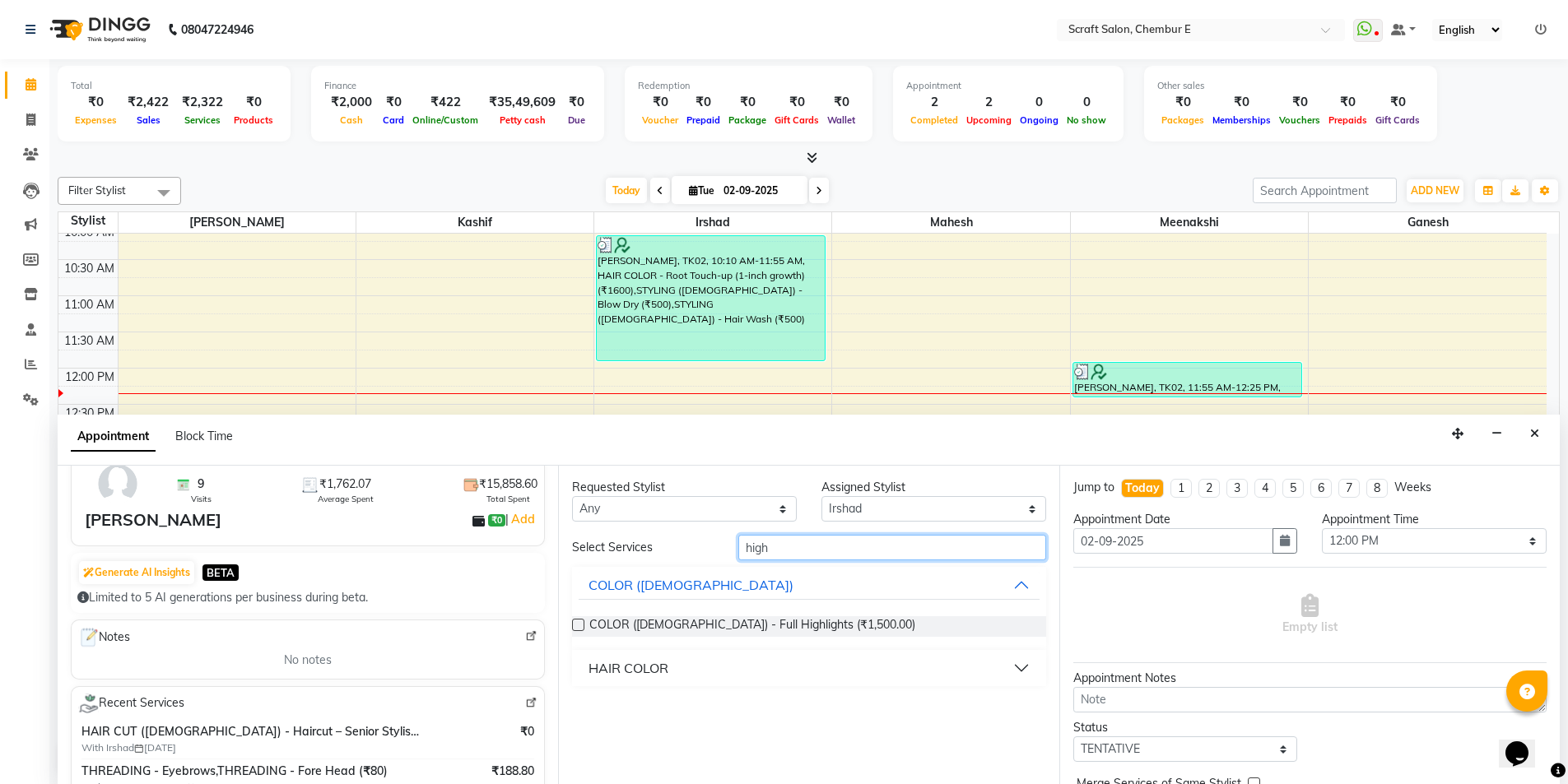
type input "high"
click at [671, 664] on button "HAIR COLOR" at bounding box center [808, 668] width 460 height 29
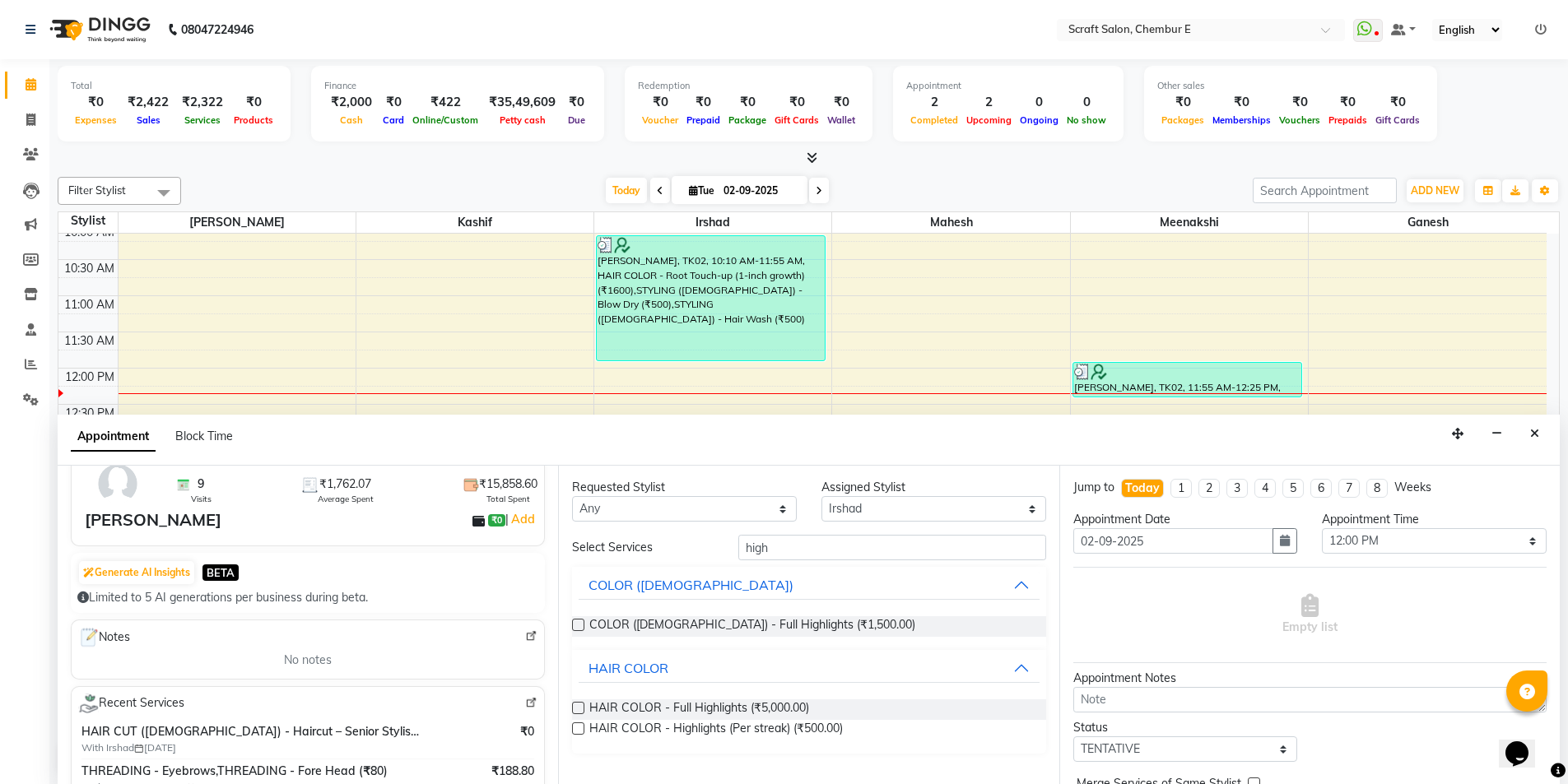
click at [584, 708] on label at bounding box center [577, 707] width 12 height 12
click at [583, 708] on input "checkbox" at bounding box center [577, 710] width 11 height 11
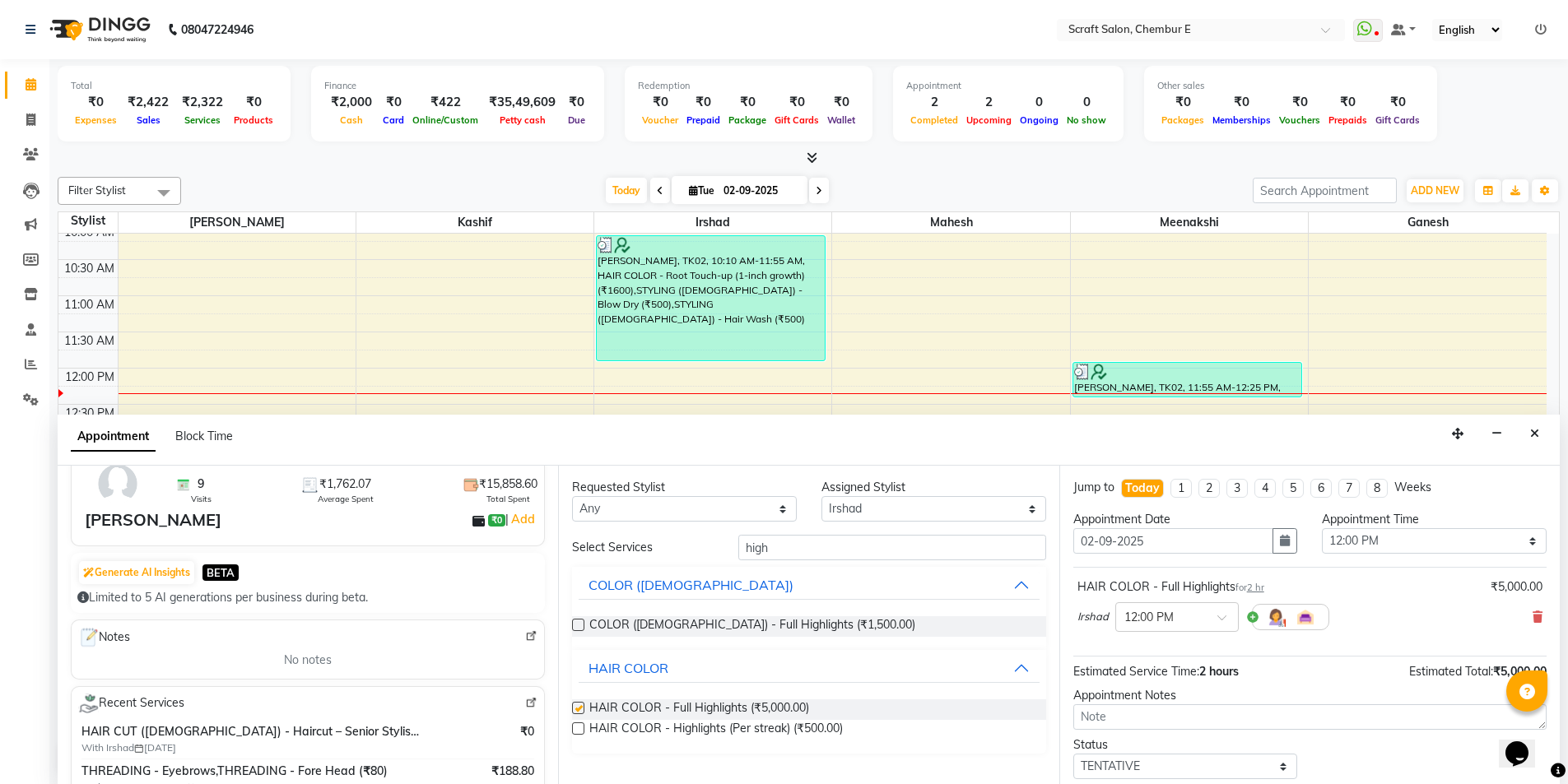
checkbox input "false"
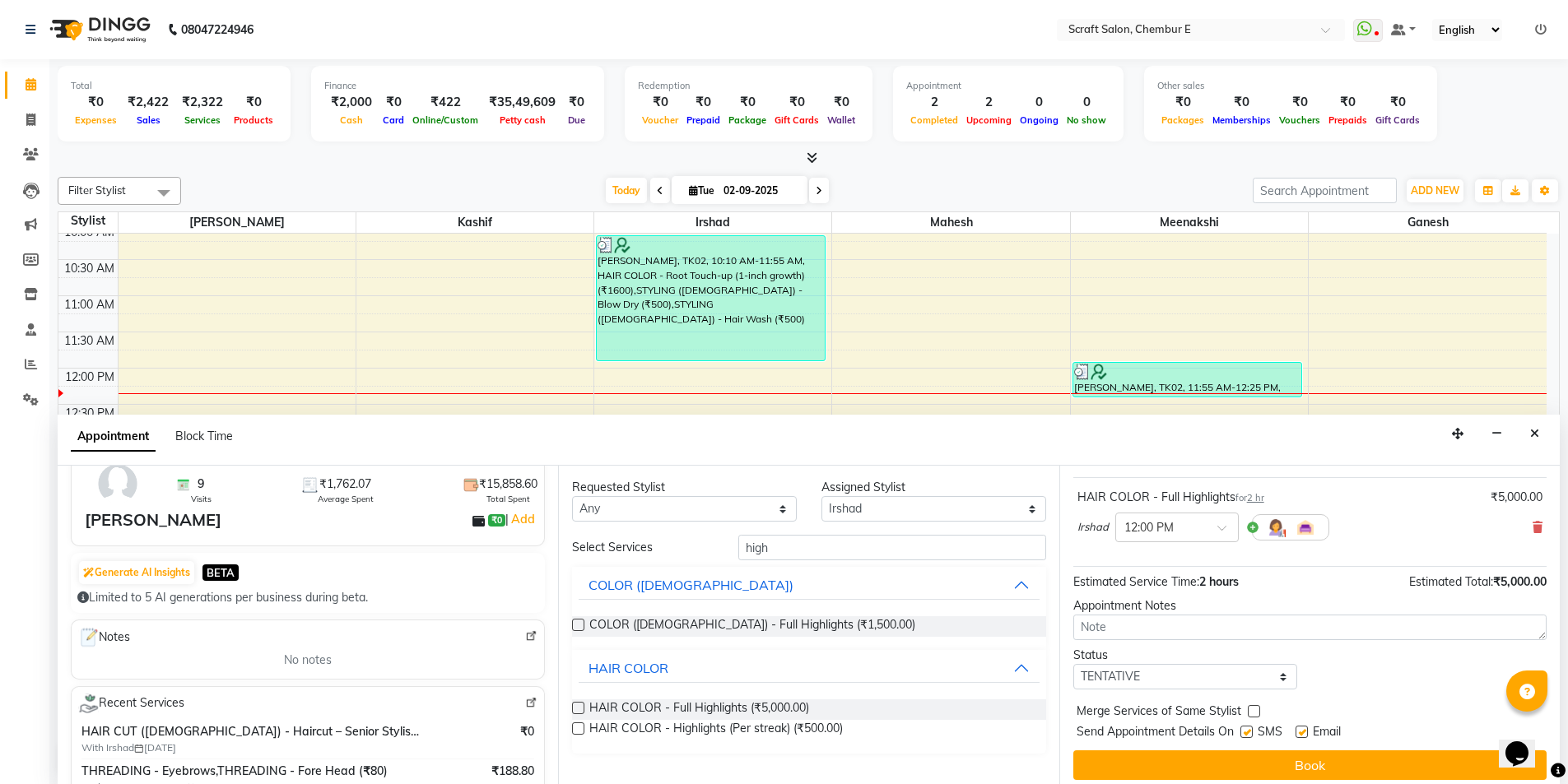
scroll to position [98, 0]
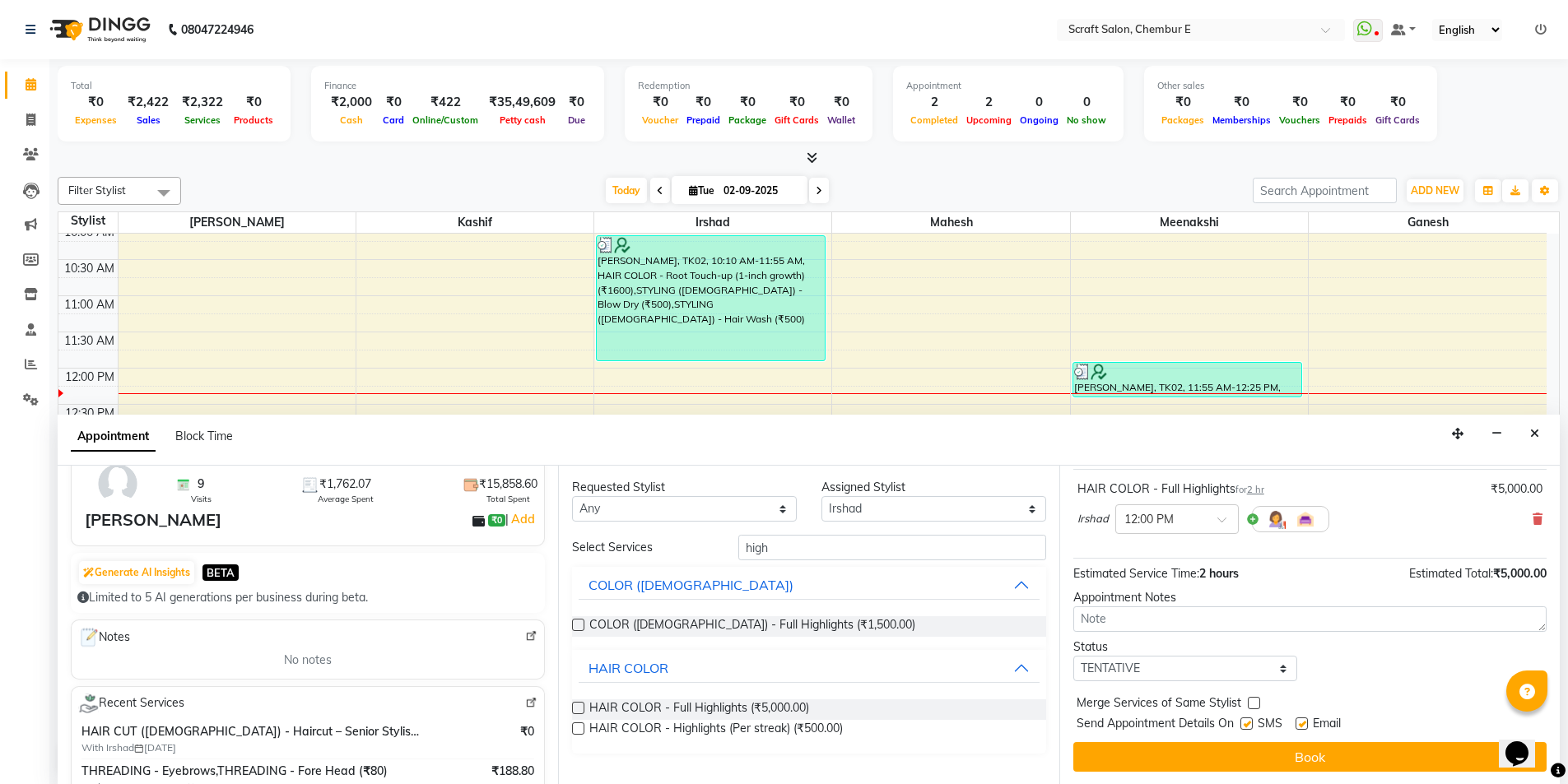
click at [1305, 723] on label at bounding box center [1301, 723] width 12 height 12
click at [1305, 723] on input "checkbox" at bounding box center [1301, 725] width 11 height 11
checkbox input "false"
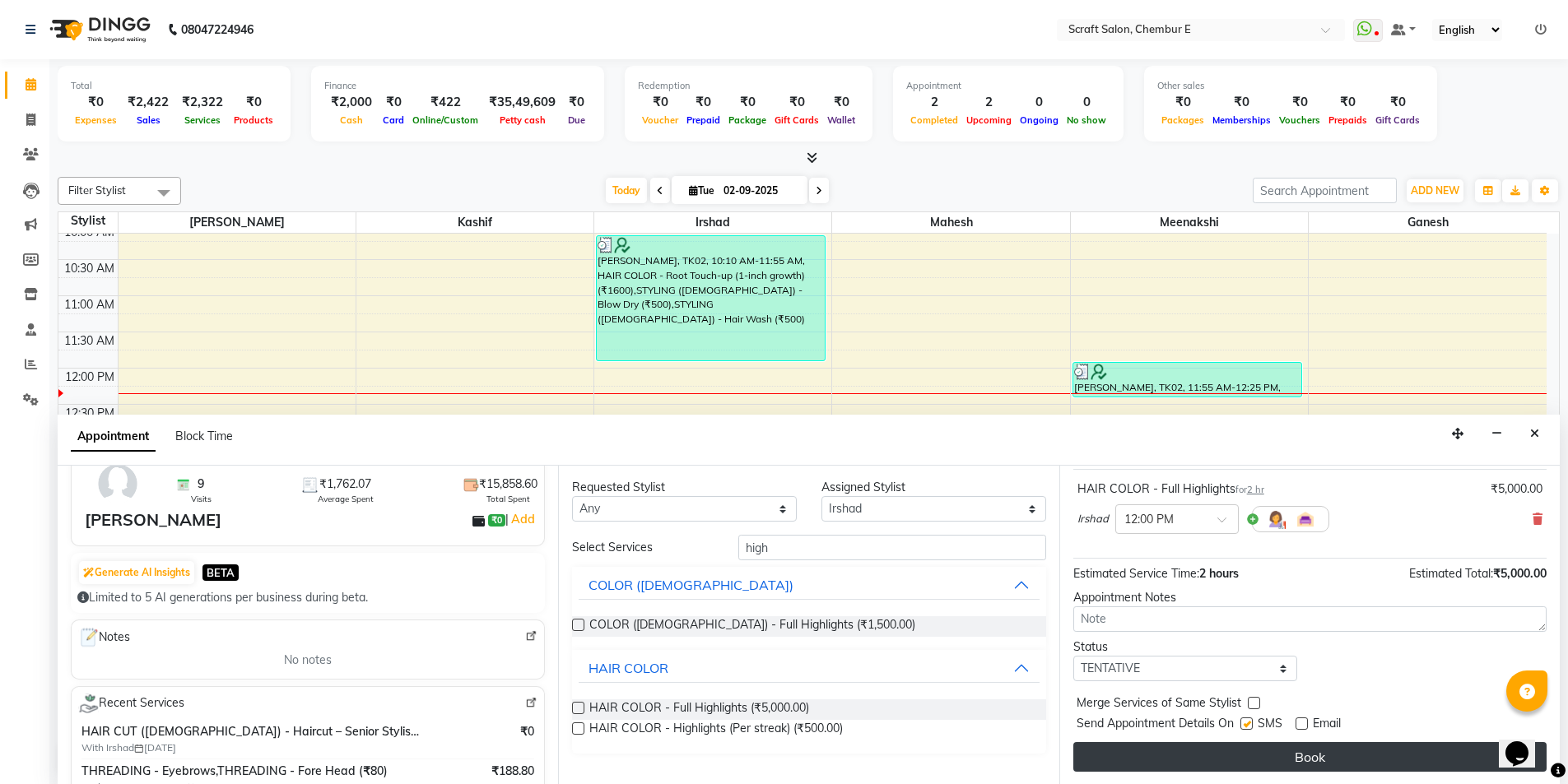
click at [1299, 751] on button "Book" at bounding box center [1310, 756] width 473 height 29
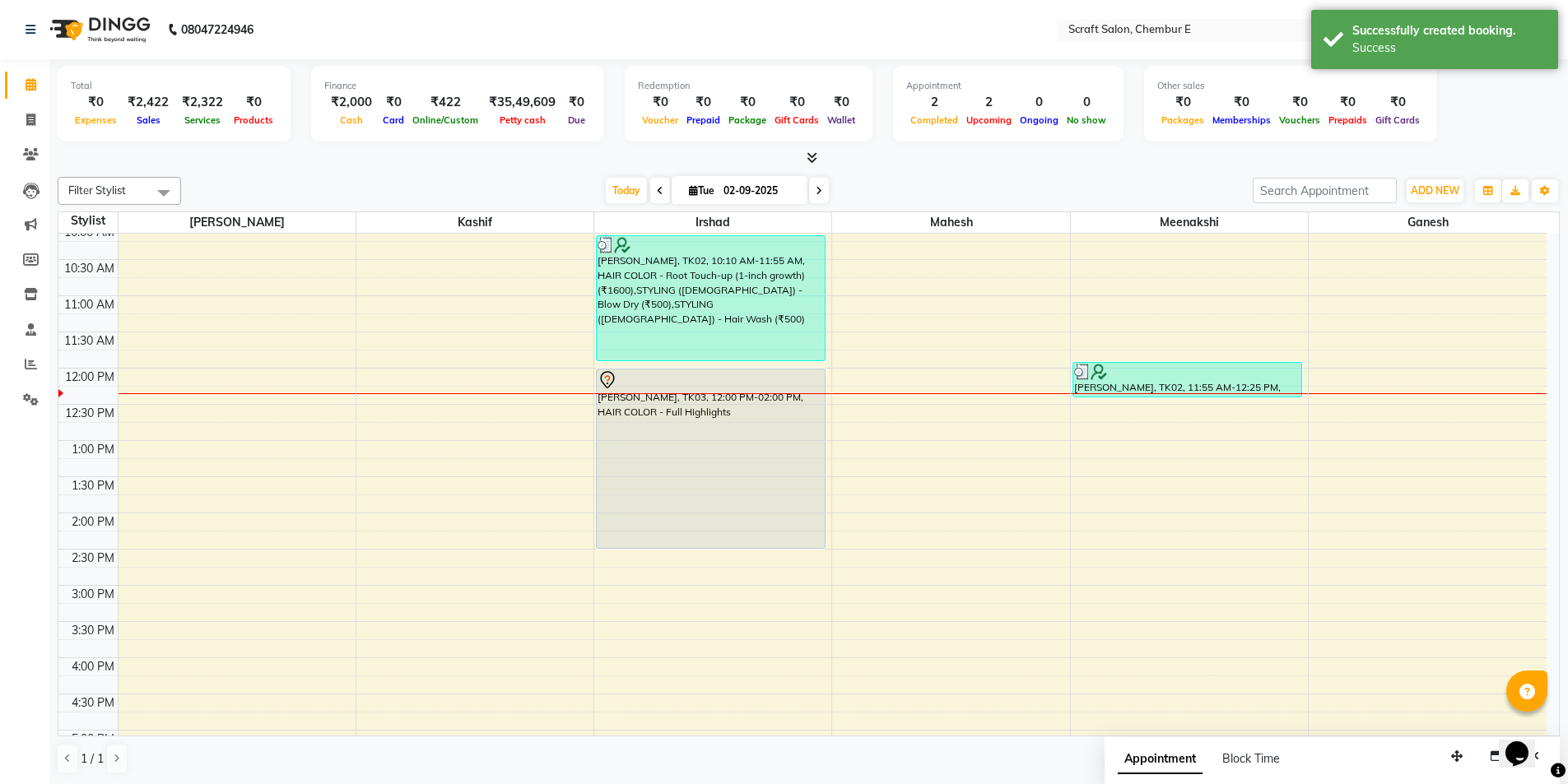
drag, startPoint x: 681, startPoint y: 513, endPoint x: 678, endPoint y: 556, distance: 43.1
click at [678, 556] on div "9:00 AM 9:30 AM 10:00 AM 10:30 AM 11:00 AM 11:30 AM 12:00 PM 12:30 PM 1:00 PM 1…" at bounding box center [803, 621] width 1488 height 940
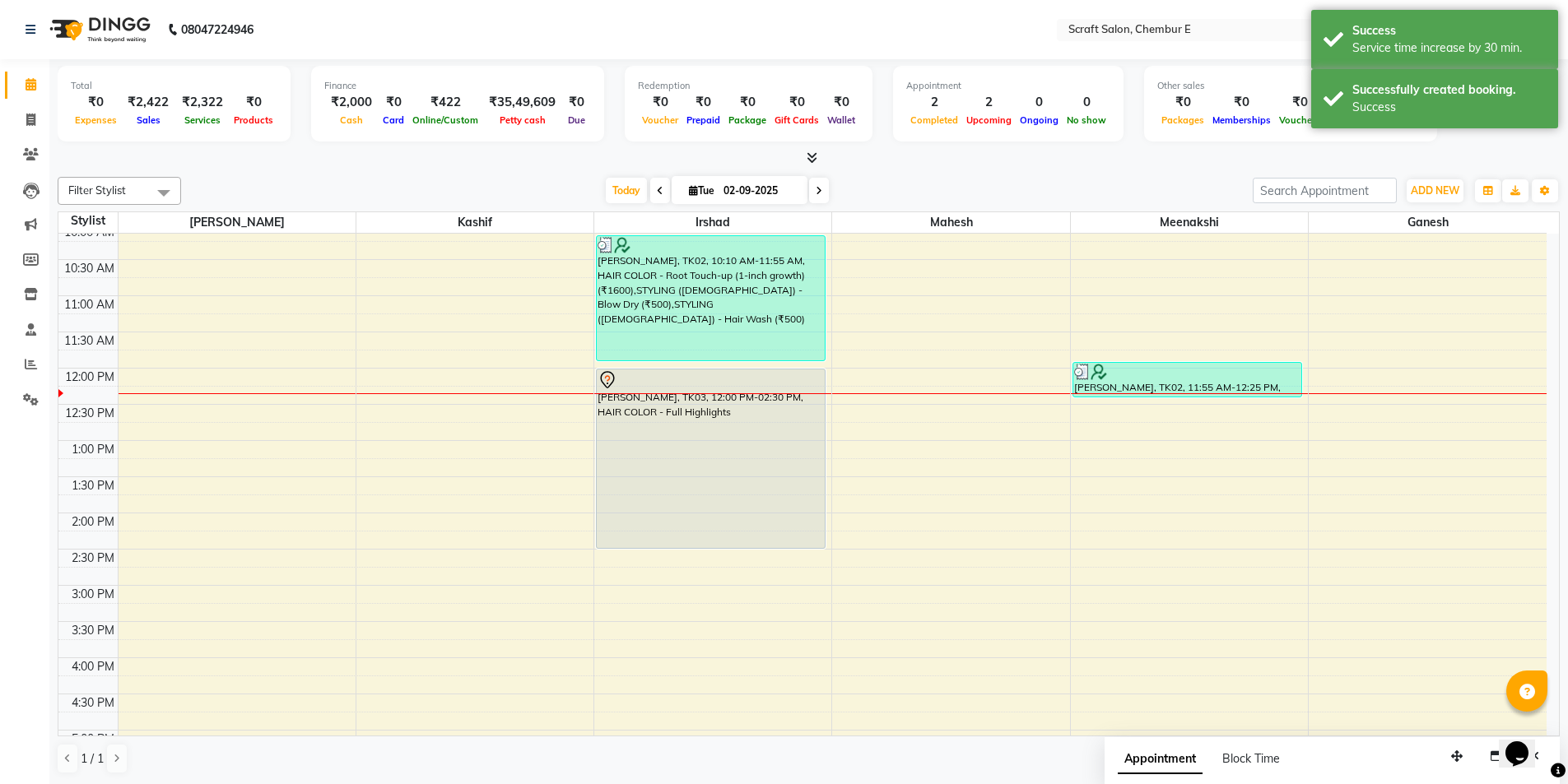
click at [760, 467] on div "[PERSON_NAME], TK03, 12:00 PM-02:30 PM, HAIR COLOR - Full Highlights" at bounding box center [710, 458] width 228 height 179
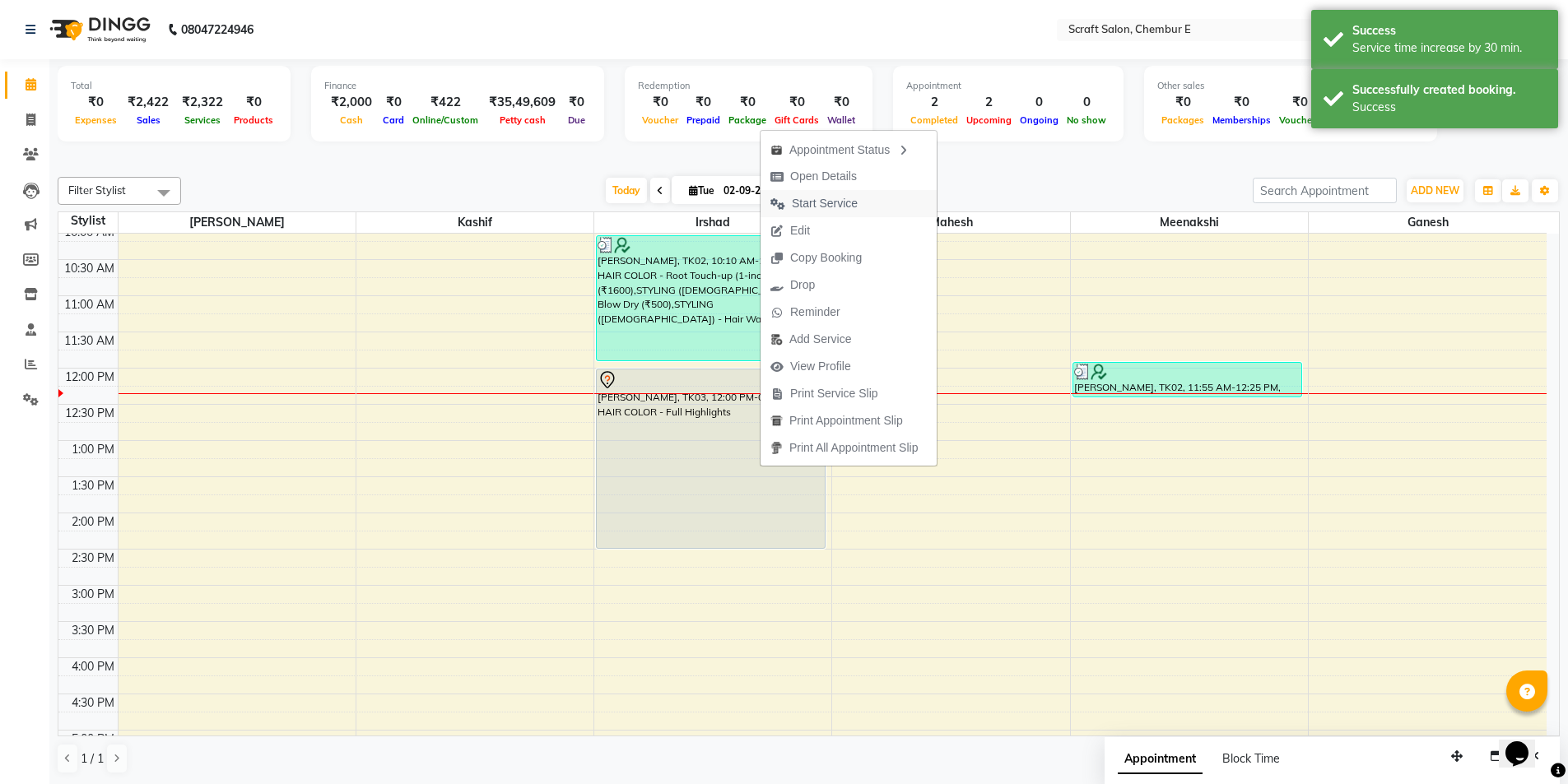
click at [830, 203] on span "Start Service" at bounding box center [825, 204] width 66 height 17
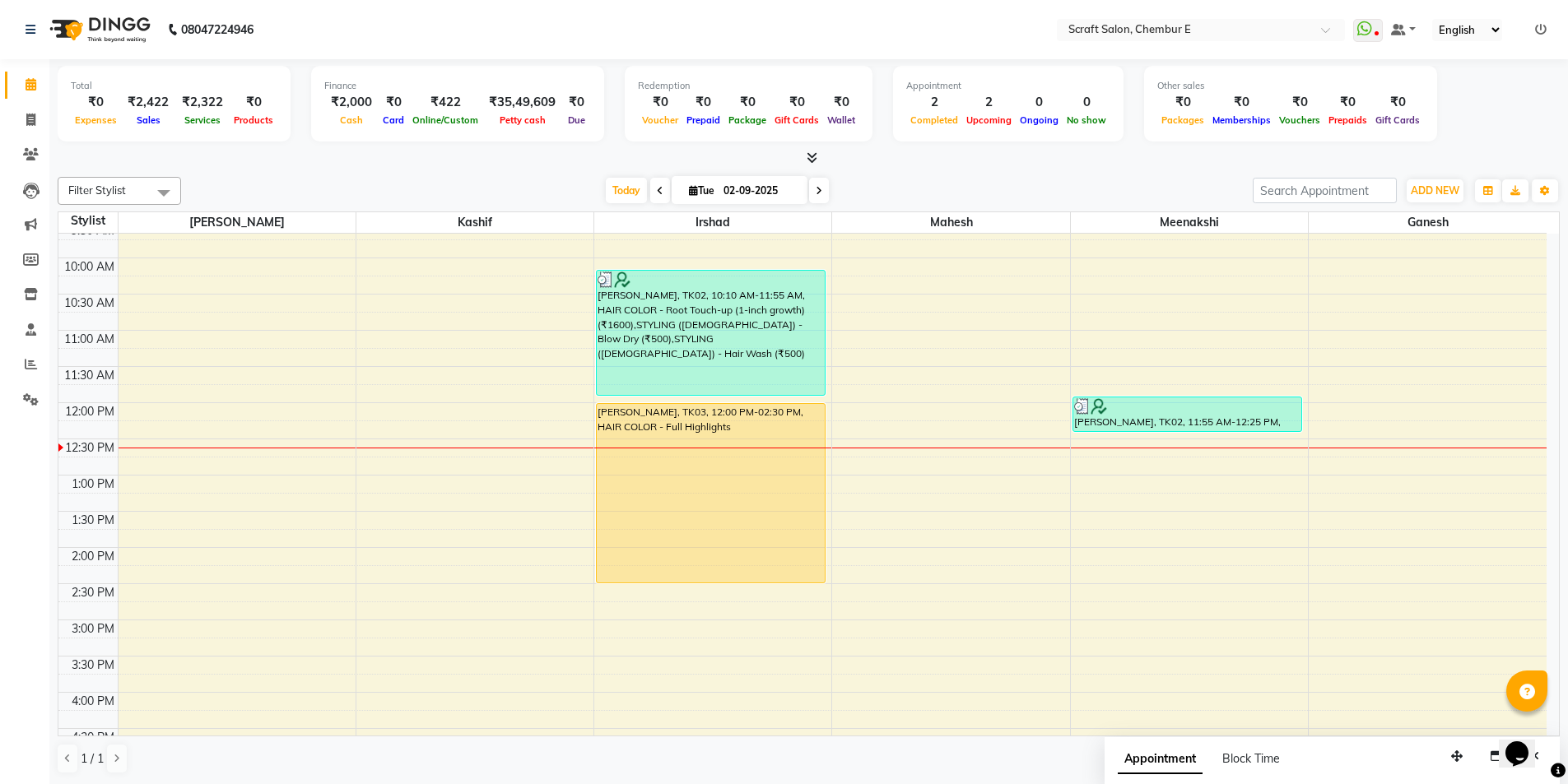
scroll to position [0, 0]
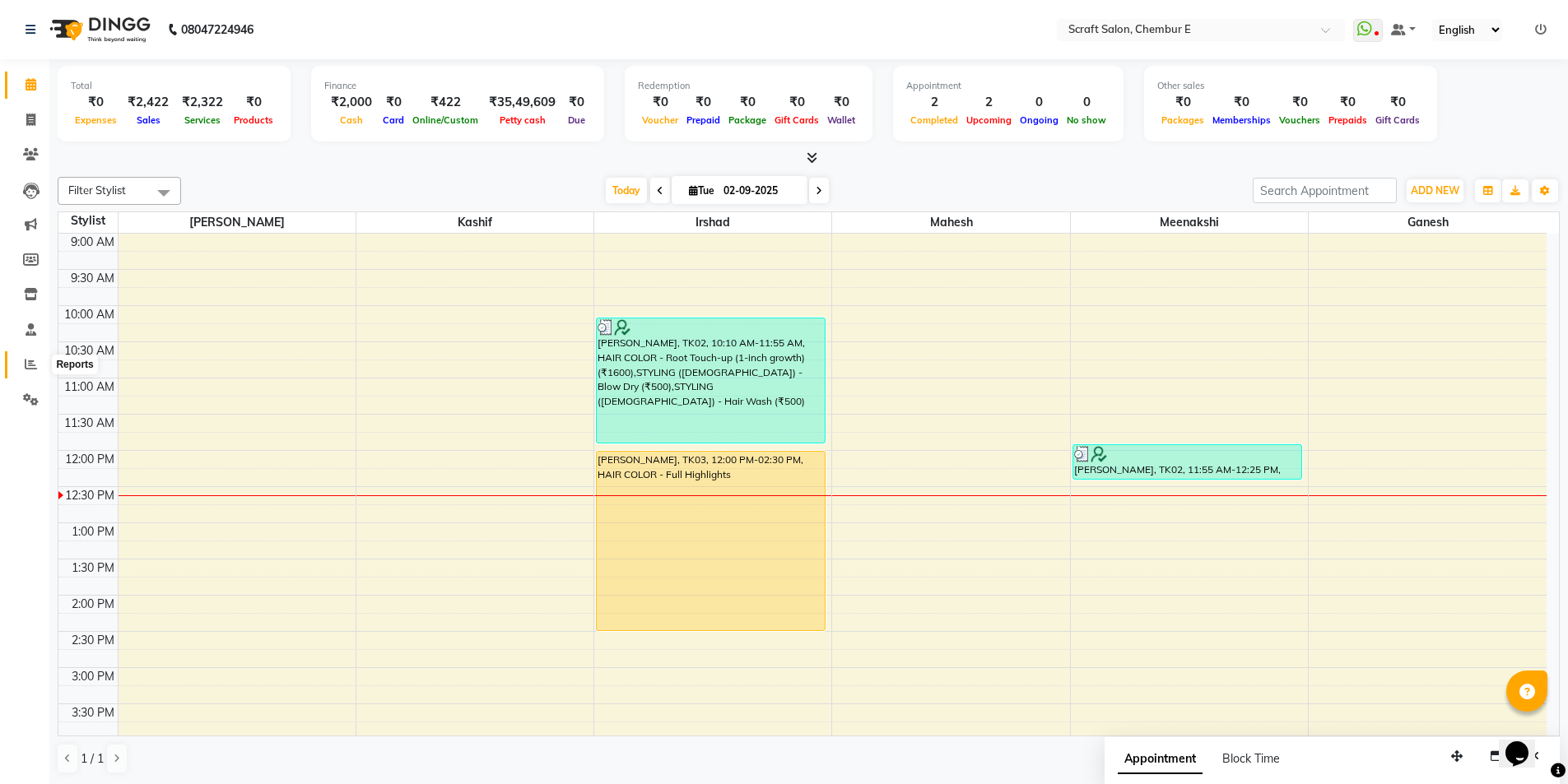
click at [29, 358] on icon at bounding box center [30, 363] width 12 height 12
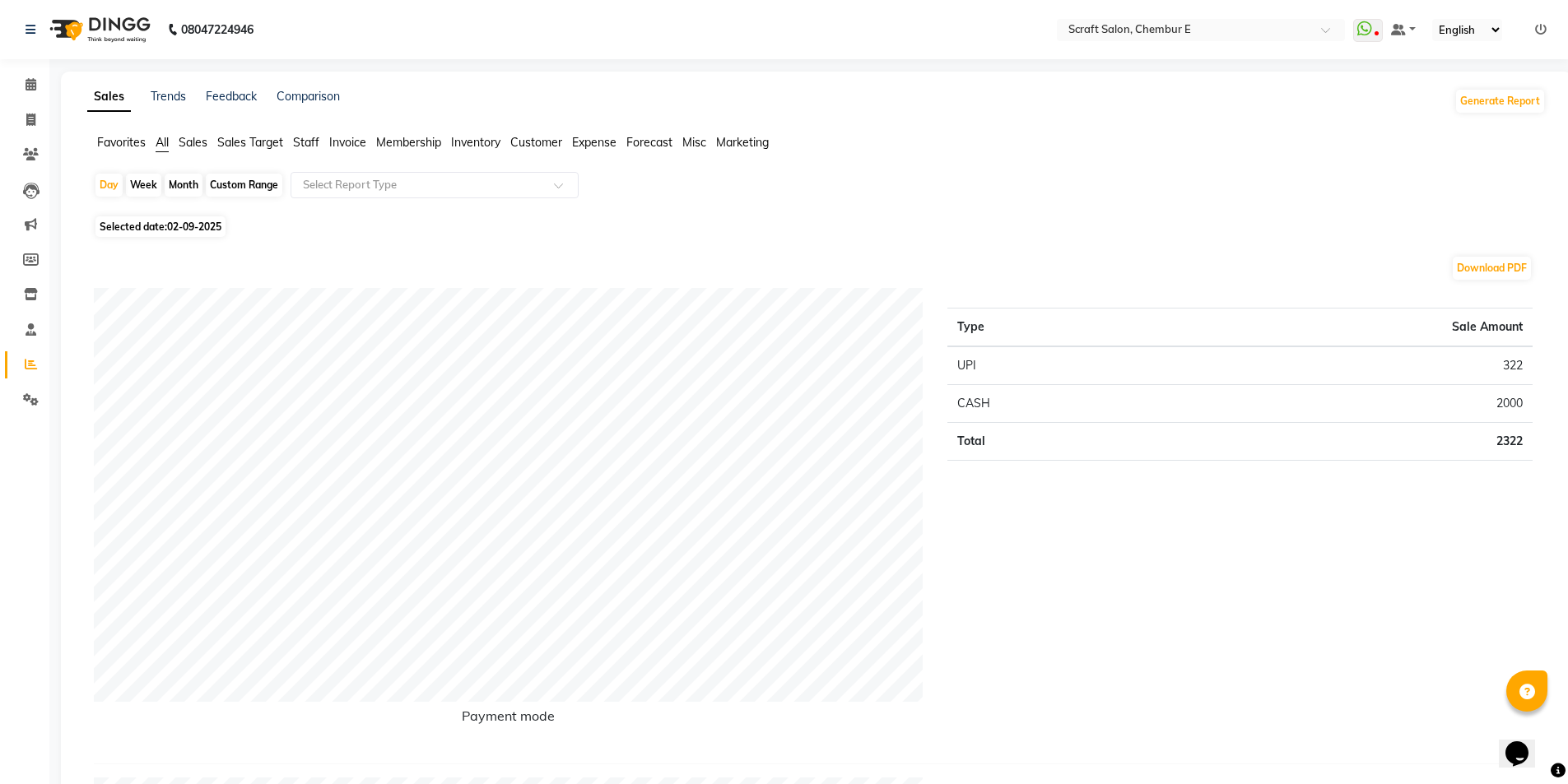
click at [316, 145] on span "Staff" at bounding box center [306, 142] width 27 height 15
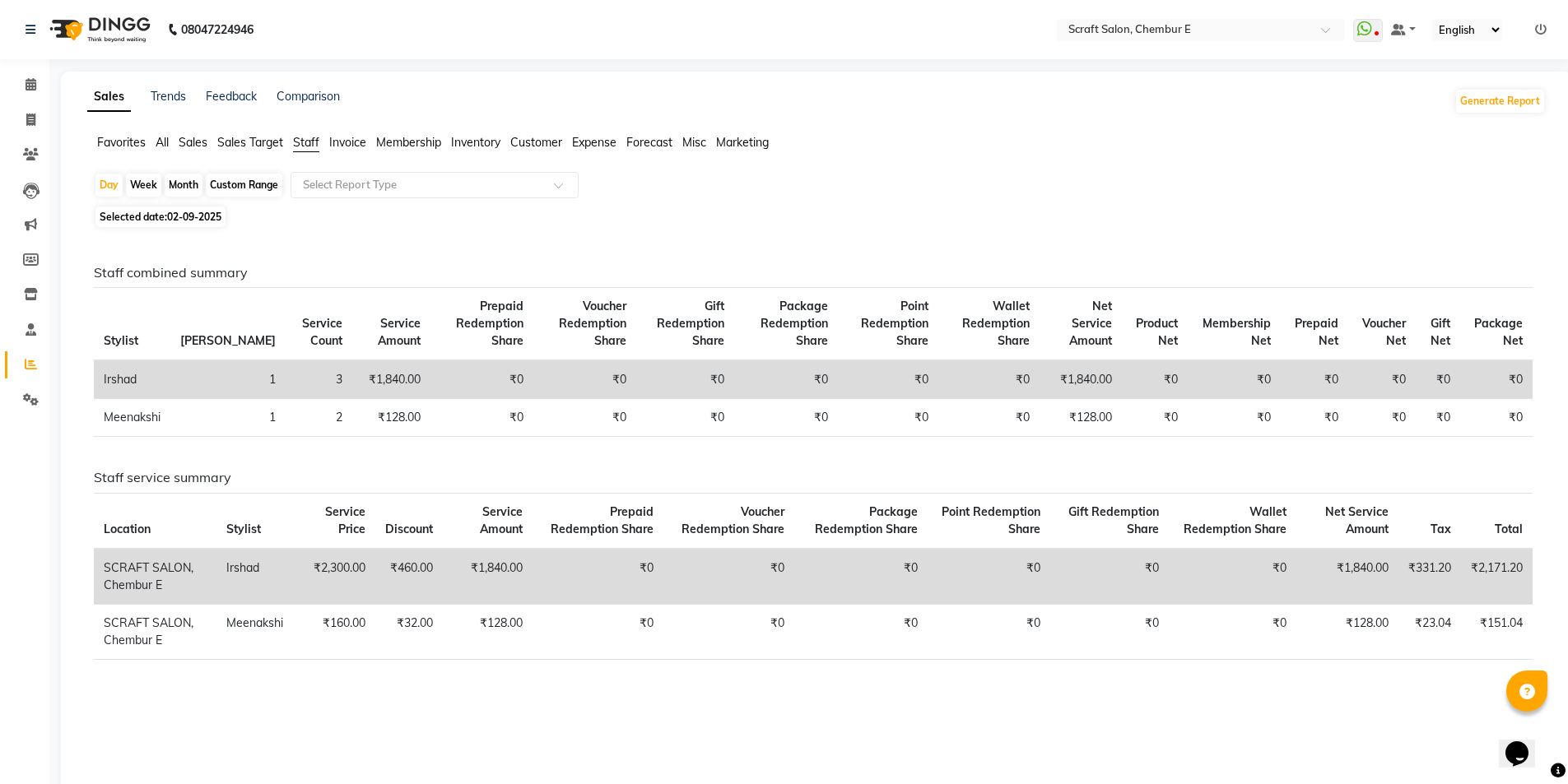
click at [197, 139] on span "Sales" at bounding box center [193, 142] width 28 height 15
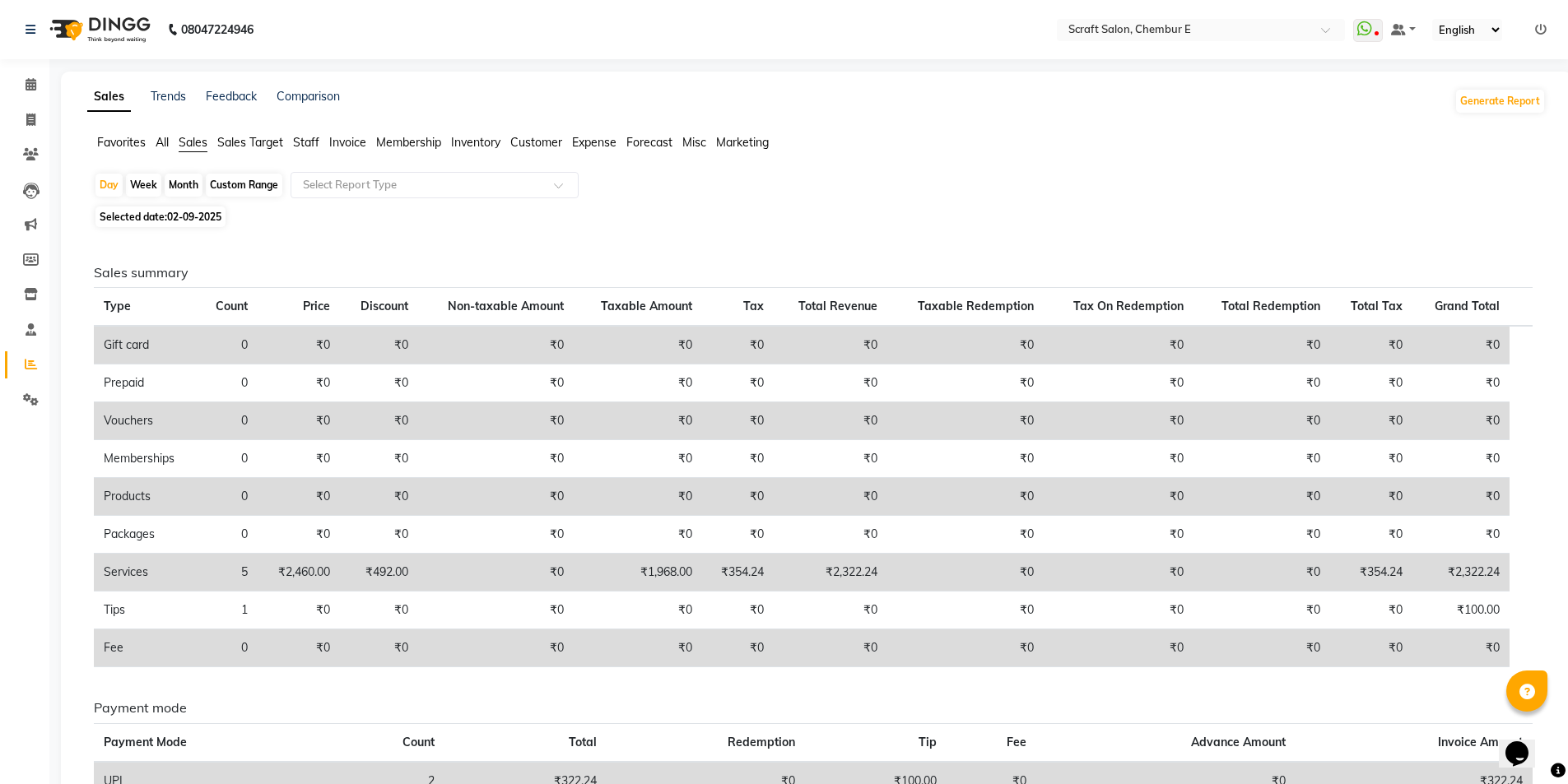
click at [238, 187] on div "Custom Range" at bounding box center [243, 184] width 76 height 23
select select "9"
select select "2025"
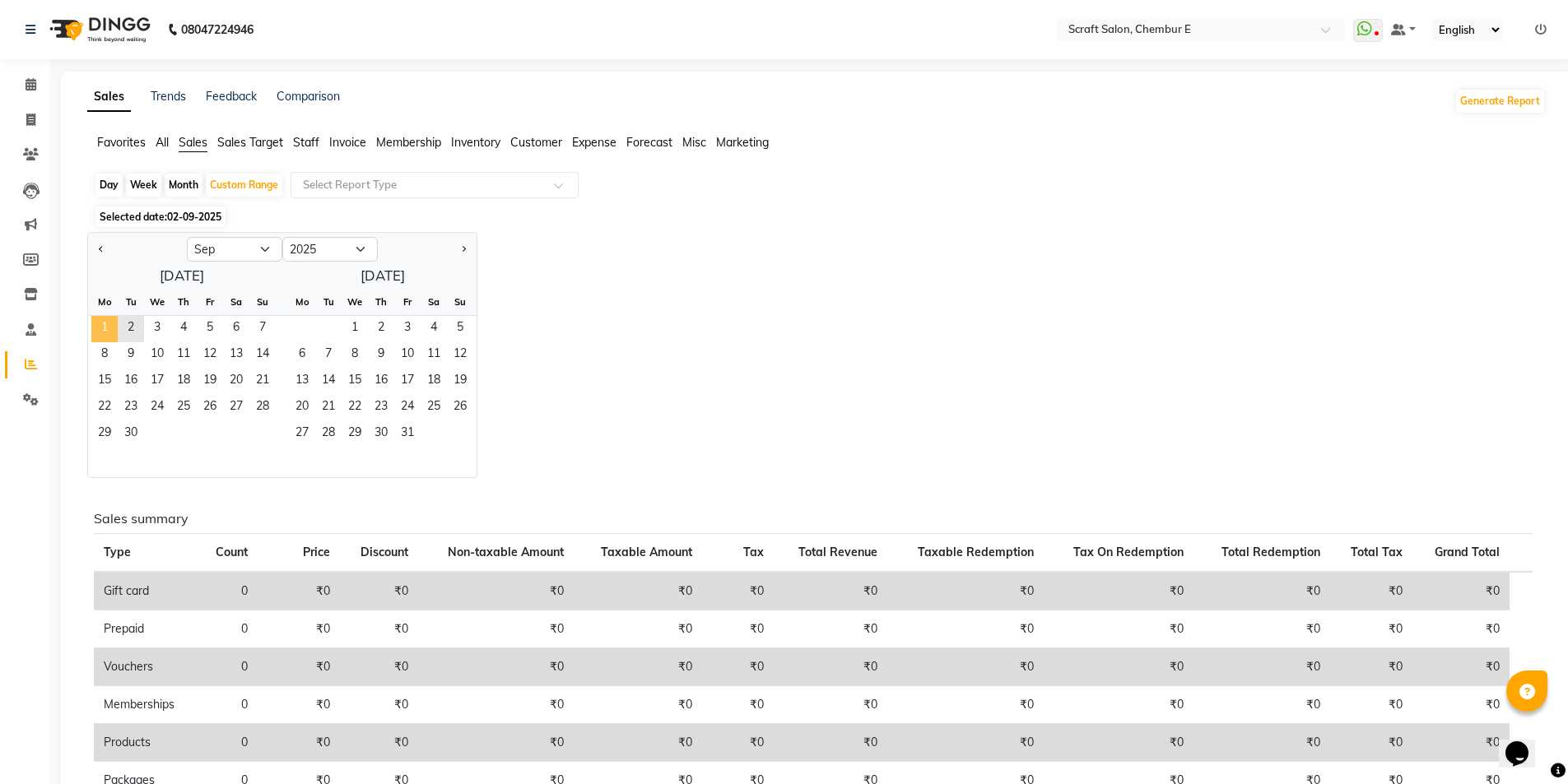
click at [107, 330] on span "1" at bounding box center [105, 328] width 27 height 27
click at [236, 173] on div "Custom Range" at bounding box center [243, 184] width 76 height 23
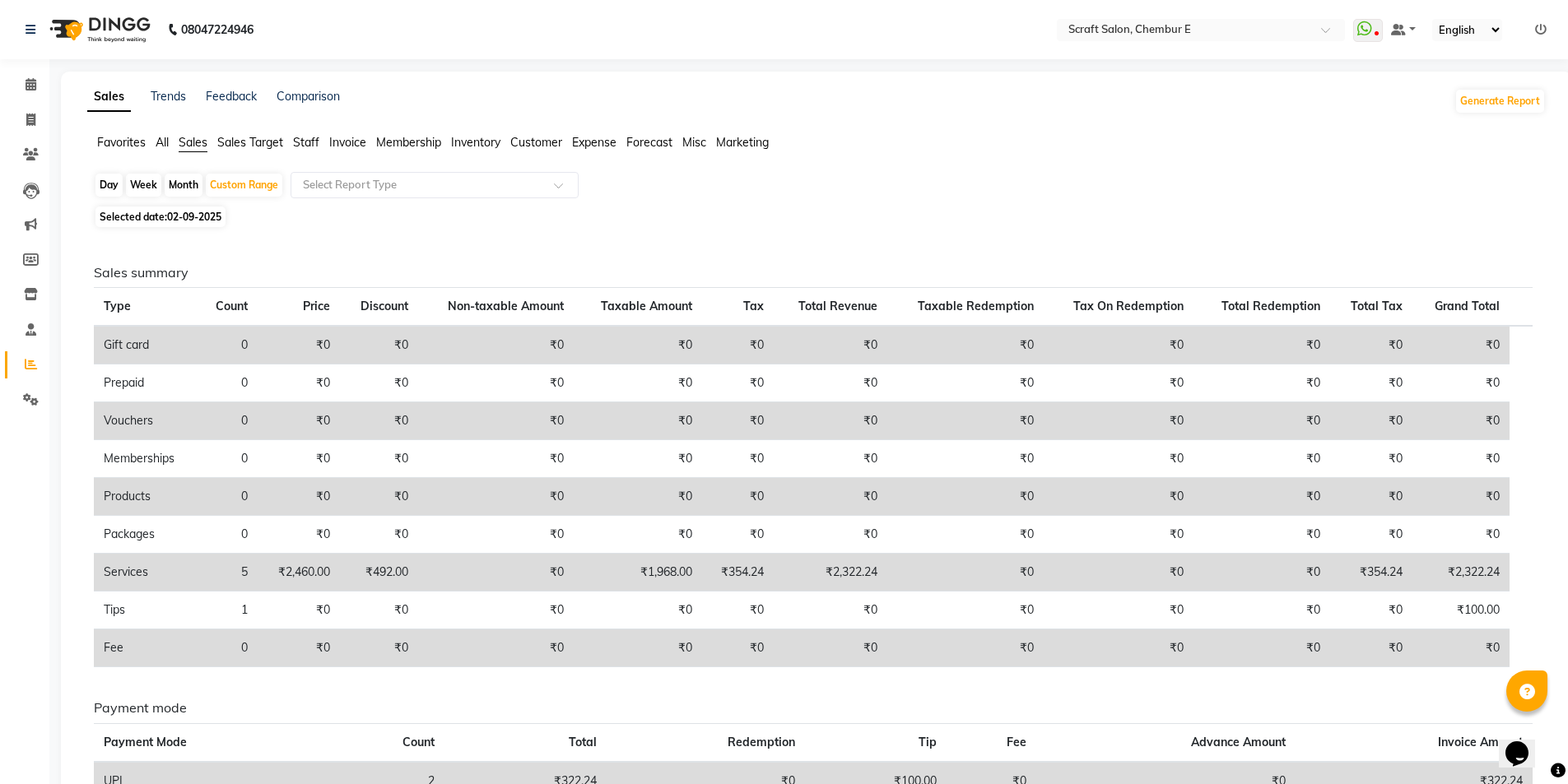
click at [310, 139] on span "Staff" at bounding box center [306, 142] width 27 height 15
